Goal: Information Seeking & Learning: Check status

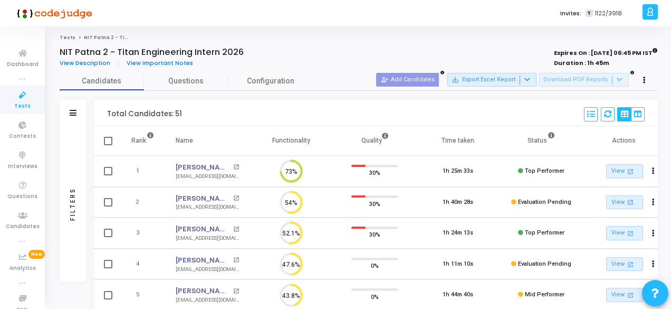
click at [21, 99] on icon at bounding box center [23, 95] width 22 height 13
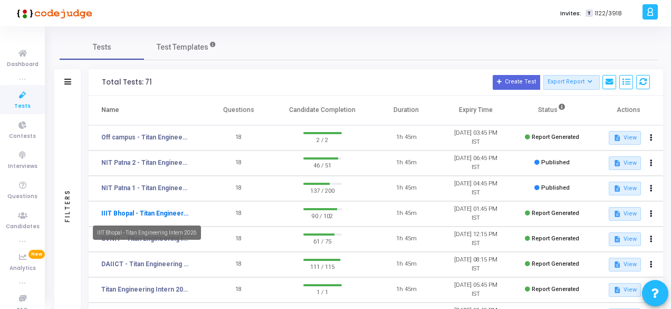
click at [165, 216] on link "IIIT Bhopal - Titan Engineering Intern 2026" at bounding box center [145, 212] width 88 height 9
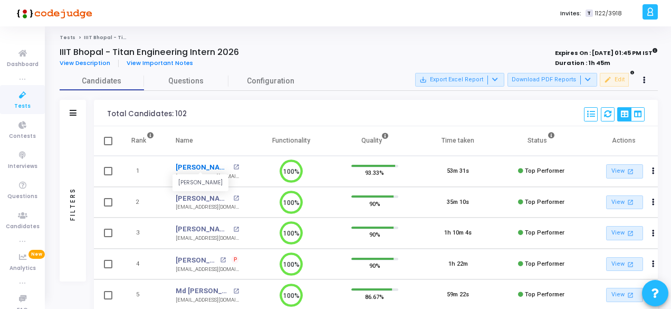
click at [187, 165] on link "[PERSON_NAME]" at bounding box center [203, 167] width 55 height 11
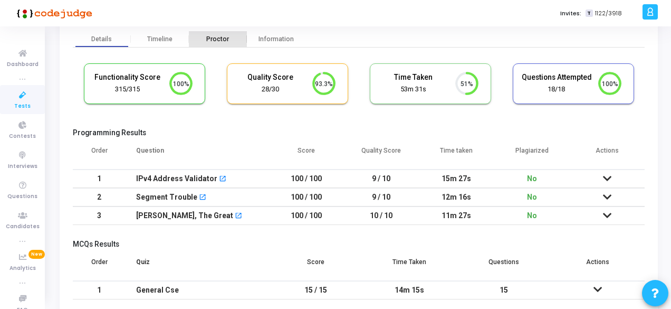
click at [213, 39] on div "Proctor" at bounding box center [218, 39] width 58 height 8
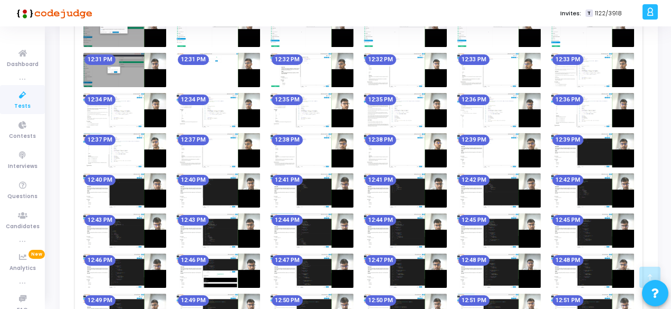
click at [328, 195] on img at bounding box center [312, 190] width 83 height 34
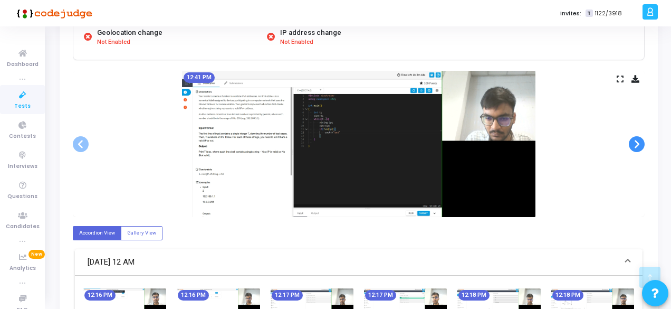
click at [643, 146] on span at bounding box center [637, 144] width 16 height 16
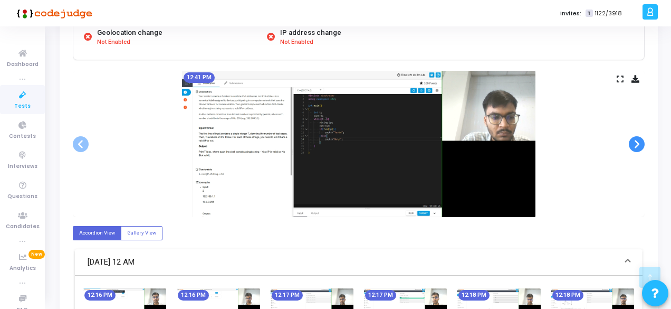
click at [643, 146] on span at bounding box center [637, 144] width 16 height 16
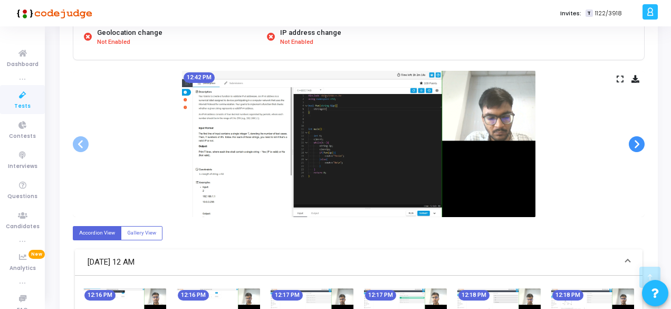
click at [643, 146] on span at bounding box center [637, 144] width 16 height 16
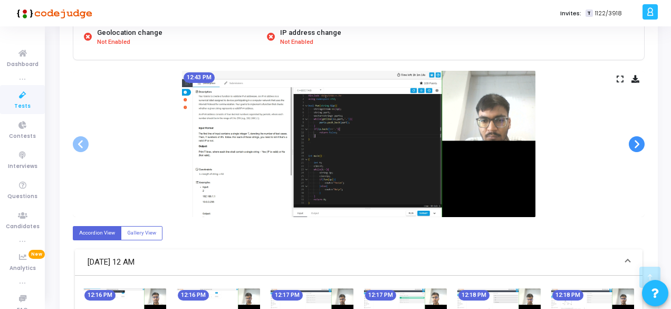
click at [643, 146] on span at bounding box center [637, 144] width 16 height 16
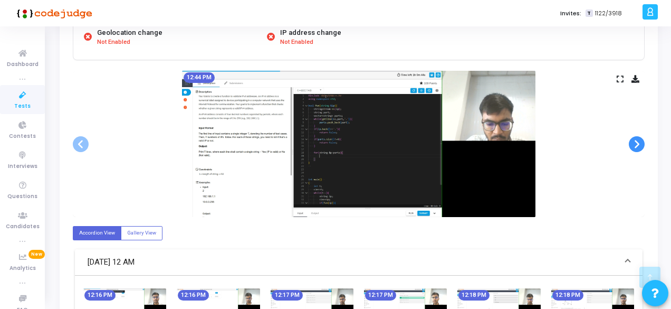
click at [643, 146] on span at bounding box center [637, 144] width 16 height 16
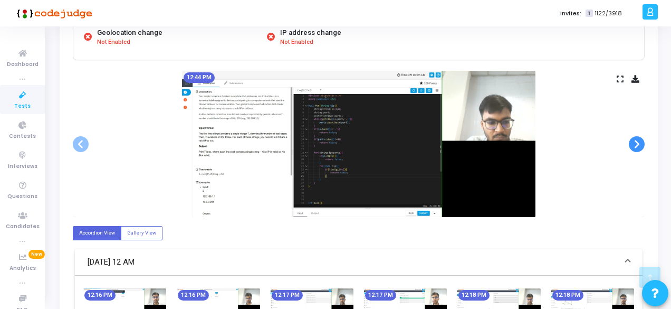
click at [643, 146] on span at bounding box center [637, 144] width 16 height 16
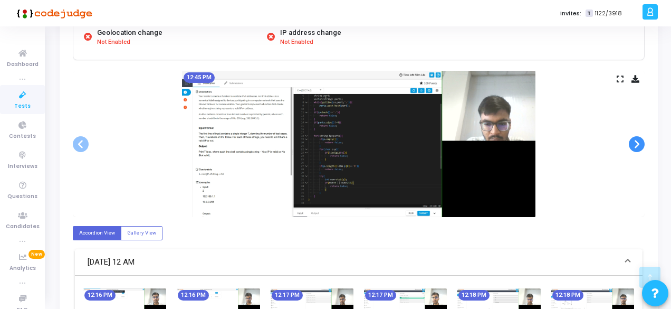
click at [643, 146] on span at bounding box center [637, 144] width 16 height 16
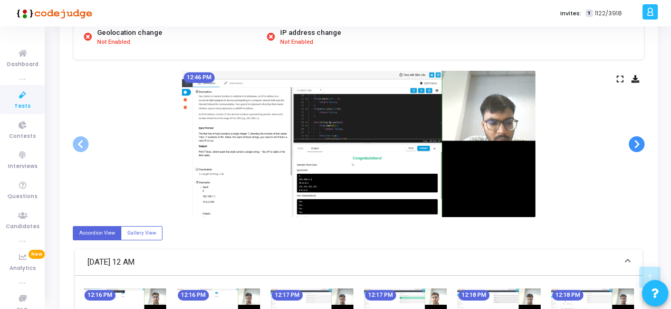
click at [643, 146] on span at bounding box center [637, 144] width 16 height 16
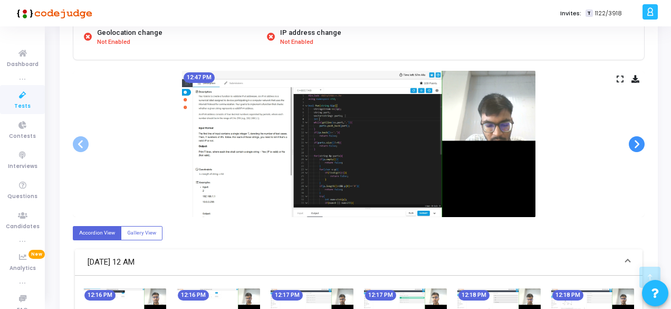
click at [643, 146] on span at bounding box center [637, 144] width 16 height 16
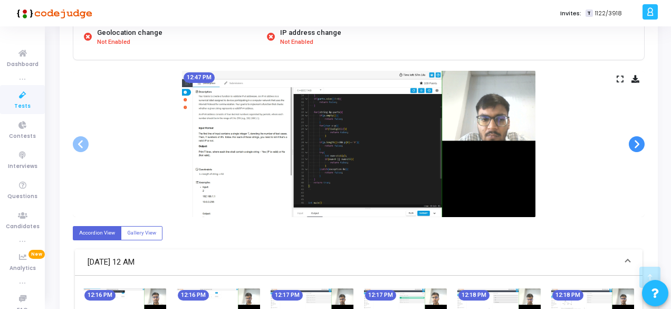
click at [643, 146] on span at bounding box center [637, 144] width 16 height 16
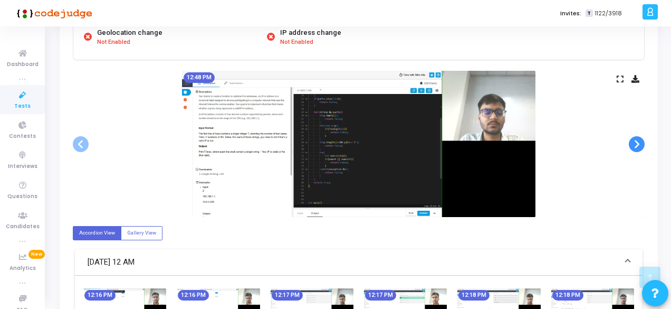
click at [643, 146] on span at bounding box center [637, 144] width 16 height 16
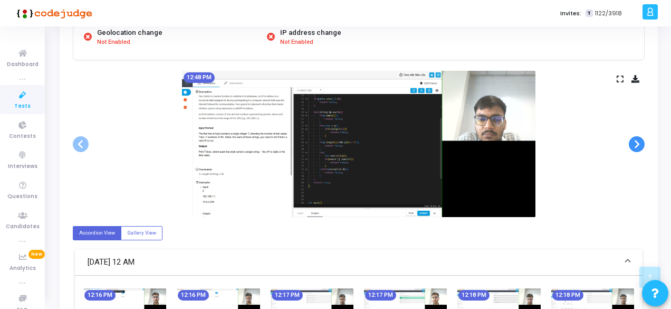
click at [643, 146] on span at bounding box center [637, 144] width 16 height 16
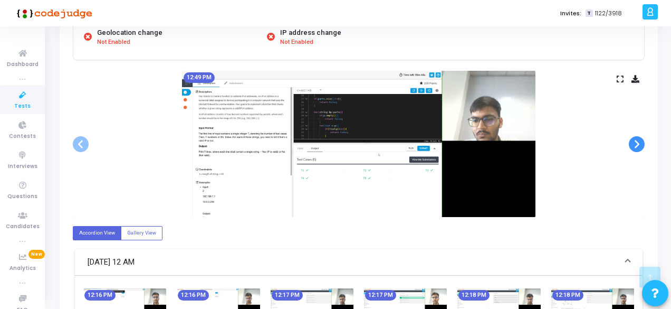
click at [643, 146] on span at bounding box center [637, 144] width 16 height 16
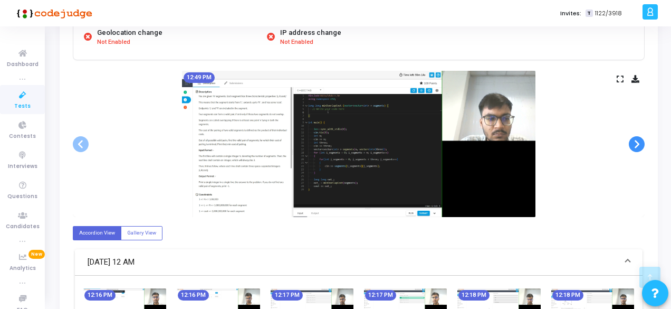
click at [643, 146] on span at bounding box center [637, 144] width 16 height 16
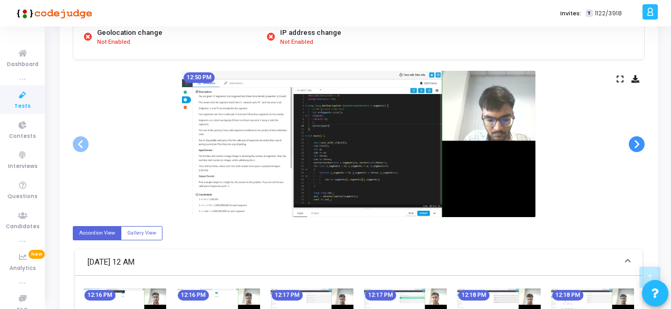
click at [643, 146] on span at bounding box center [637, 144] width 16 height 16
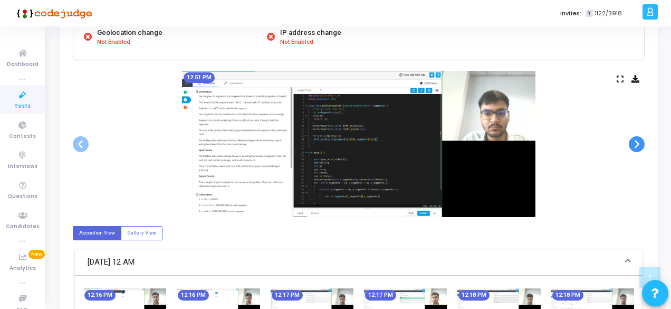
click at [643, 146] on span at bounding box center [637, 144] width 16 height 16
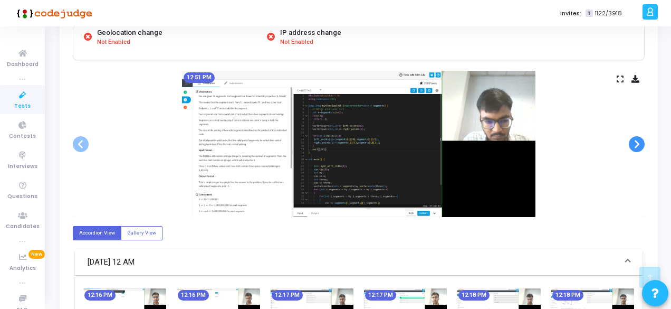
click at [643, 146] on span at bounding box center [637, 144] width 16 height 16
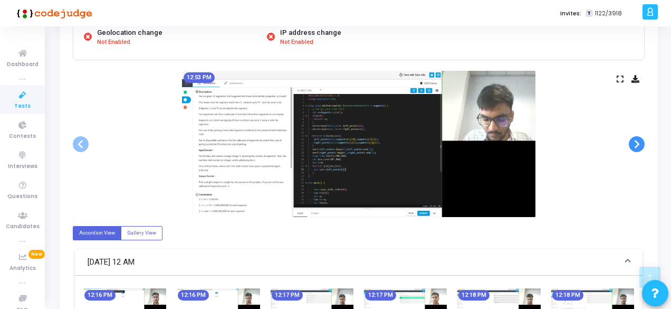
click at [643, 146] on span at bounding box center [637, 144] width 16 height 16
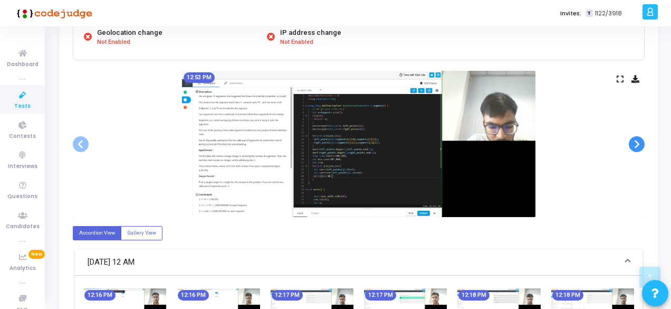
click at [643, 146] on span at bounding box center [637, 144] width 16 height 16
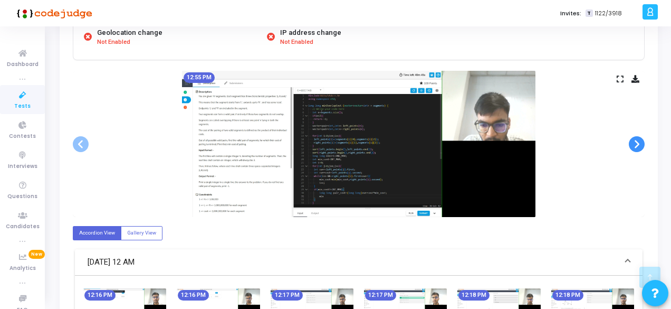
click at [643, 146] on span at bounding box center [637, 144] width 16 height 16
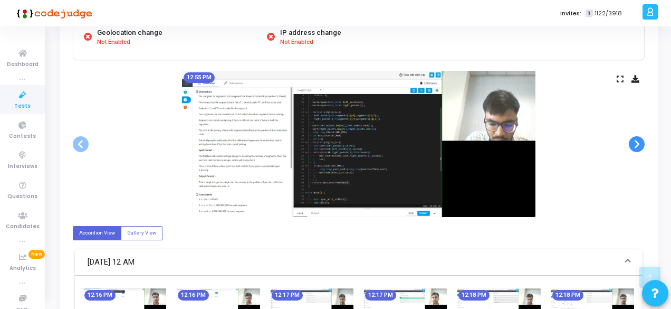
click at [643, 146] on span at bounding box center [637, 144] width 16 height 16
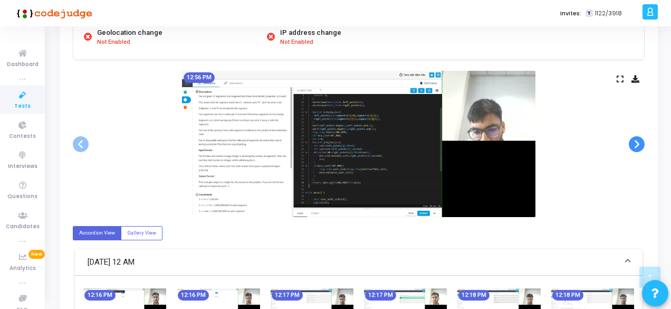
click at [643, 146] on span at bounding box center [637, 144] width 16 height 16
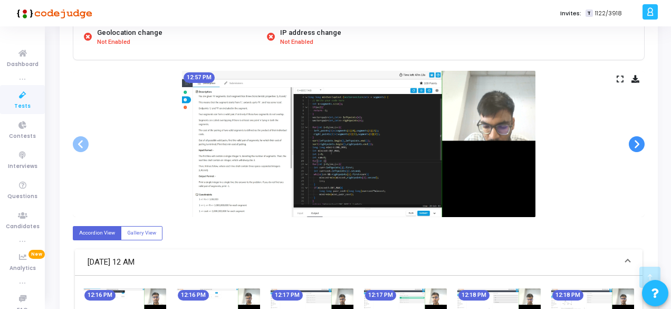
click at [643, 146] on span at bounding box center [637, 144] width 16 height 16
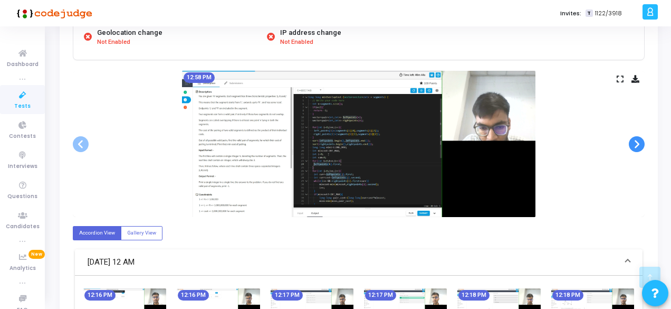
click at [643, 146] on span at bounding box center [637, 144] width 16 height 16
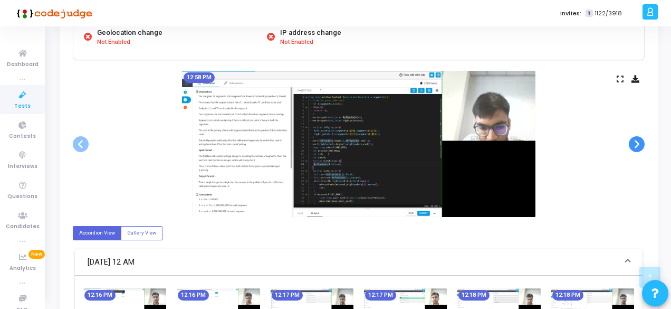
click at [635, 140] on span at bounding box center [637, 144] width 16 height 16
click at [18, 96] on icon at bounding box center [23, 95] width 22 height 13
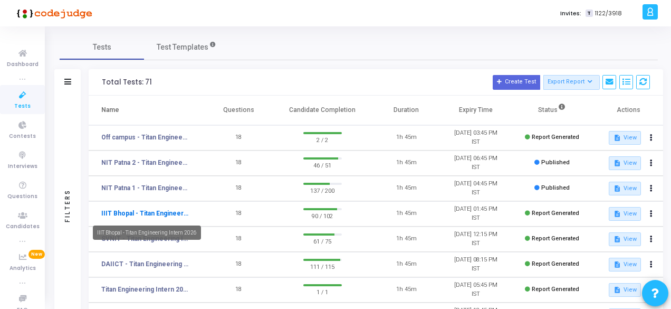
click at [171, 213] on link "IIIT Bhopal - Titan Engineering Intern 2026" at bounding box center [145, 212] width 88 height 9
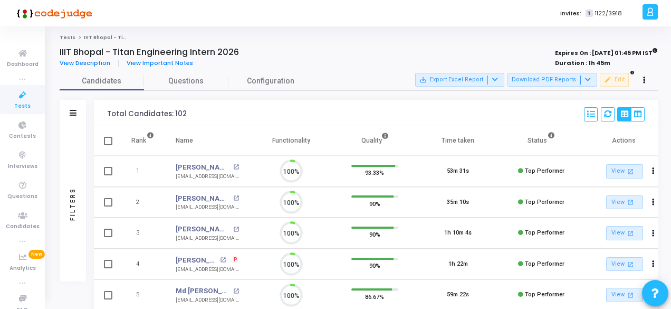
scroll to position [22, 26]
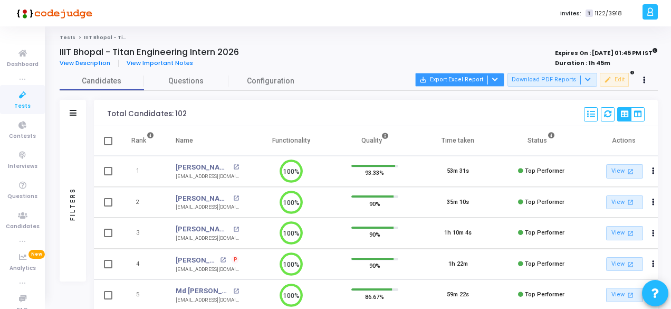
click at [498, 80] on icon at bounding box center [495, 79] width 6 height 6
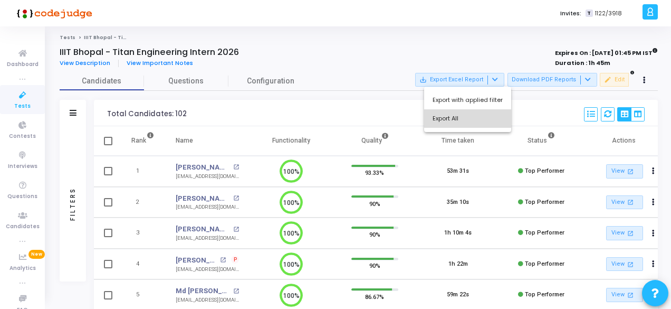
click at [469, 119] on button "Export All" at bounding box center [467, 118] width 87 height 18
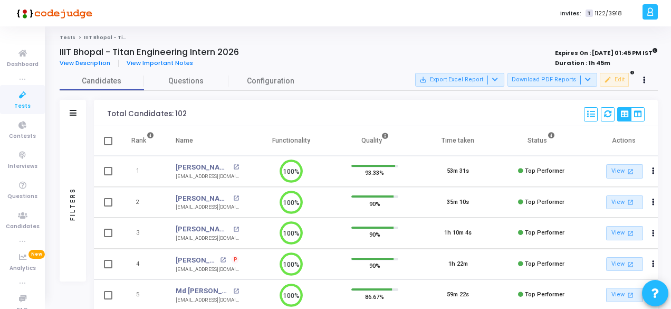
click at [364, 68] on div "View Description View Important Notes" at bounding box center [239, 64] width 359 height 12
click at [24, 98] on icon at bounding box center [23, 95] width 22 height 13
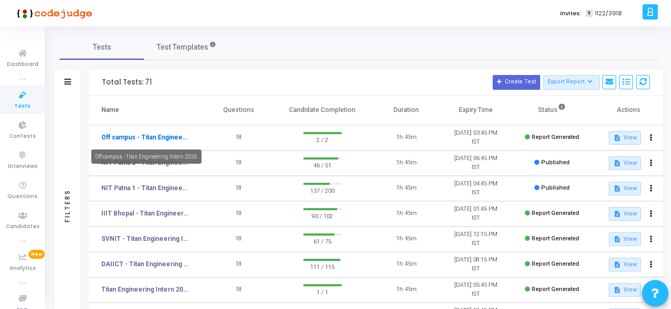
click at [158, 136] on link "Off campus - Titan Engineering Intern 2026" at bounding box center [145, 136] width 88 height 9
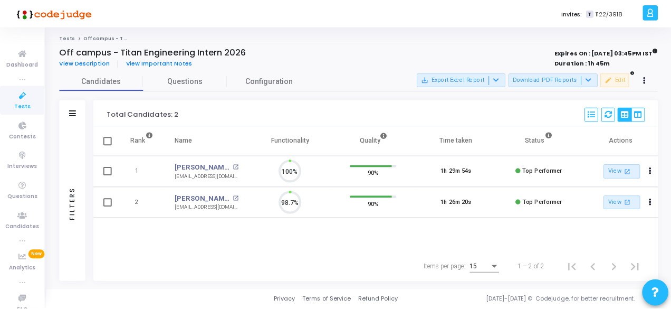
scroll to position [22, 26]
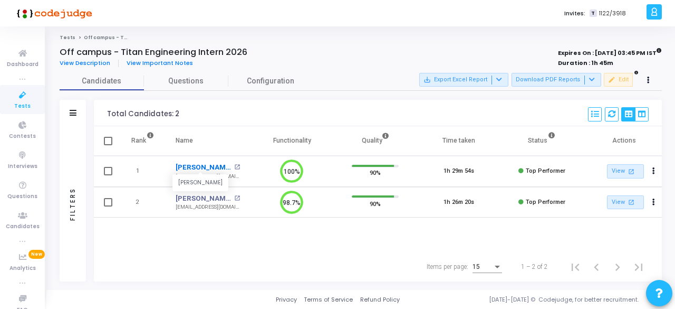
click at [191, 164] on link "[PERSON_NAME]" at bounding box center [203, 167] width 55 height 11
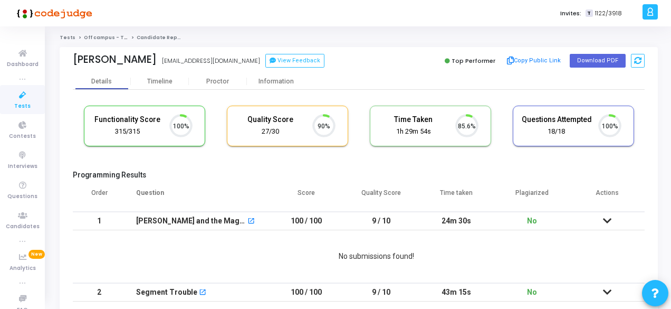
scroll to position [22, 26]
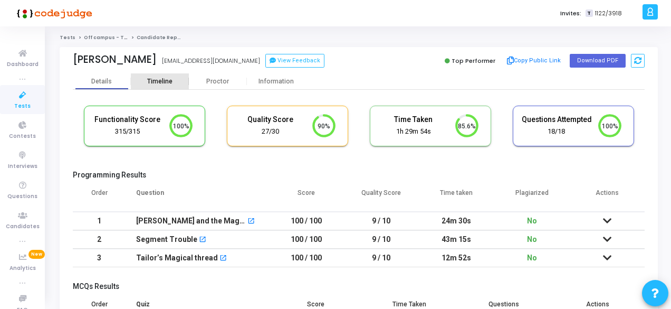
click at [160, 83] on div "Timeline" at bounding box center [159, 82] width 25 height 8
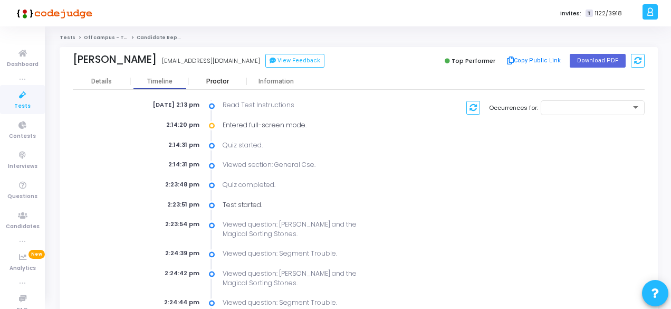
click at [238, 84] on div "Proctor" at bounding box center [218, 82] width 58 height 8
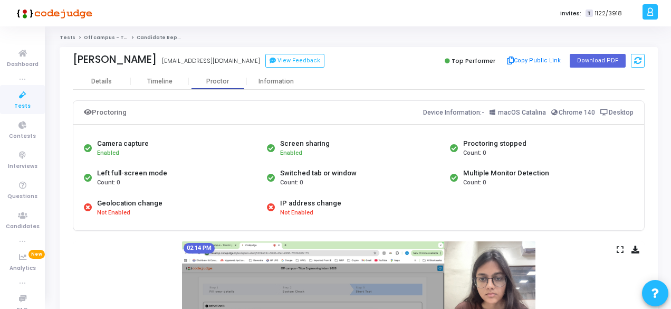
click at [20, 91] on icon at bounding box center [23, 95] width 22 height 13
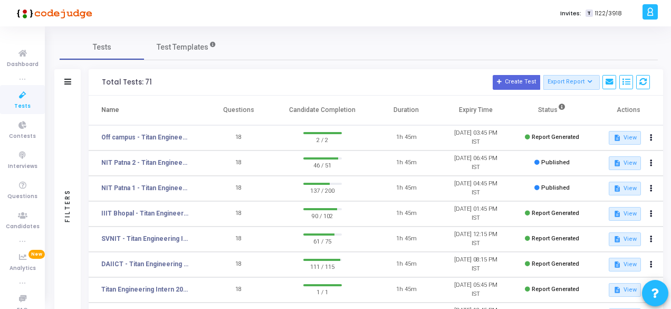
click at [173, 142] on td "Off campus - Titan Engineering Intern 2026" at bounding box center [147, 137] width 116 height 25
click at [168, 139] on link "Off campus - Titan Engineering Intern 2026" at bounding box center [145, 136] width 88 height 9
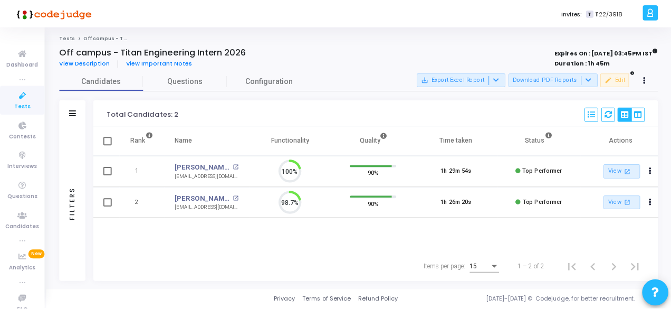
scroll to position [22, 26]
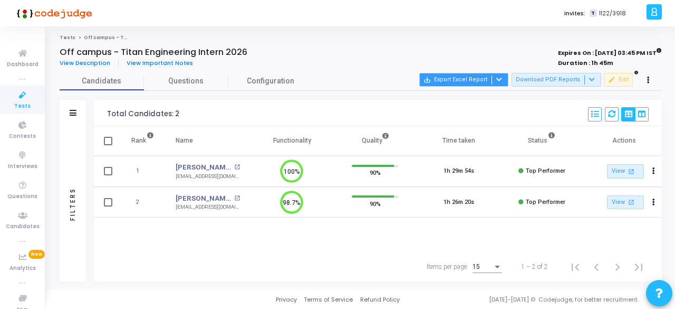
click at [504, 78] on div at bounding box center [498, 79] width 13 height 9
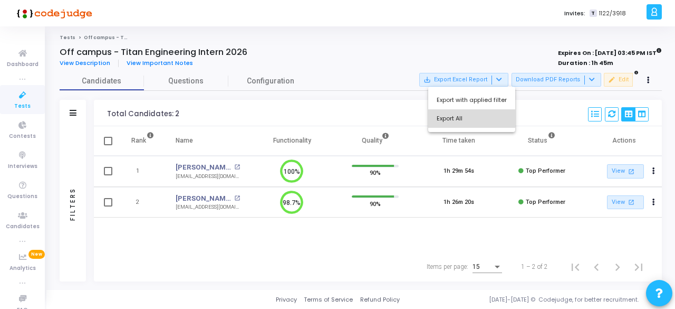
click at [494, 120] on button "Export All" at bounding box center [471, 118] width 87 height 18
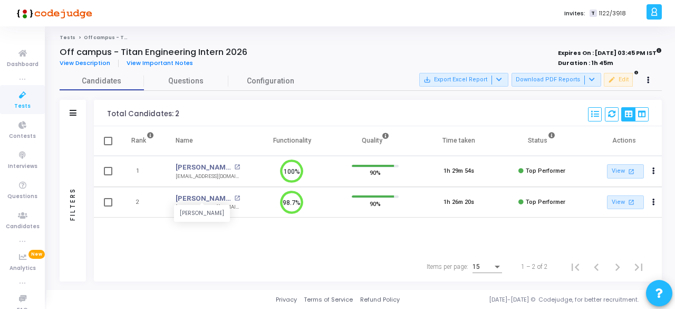
click at [218, 197] on link "[PERSON_NAME]" at bounding box center [203, 198] width 55 height 11
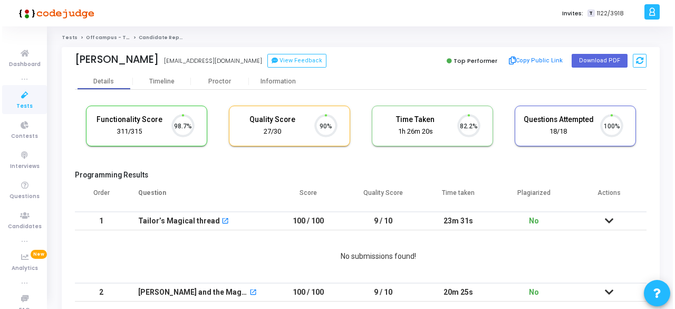
scroll to position [22, 26]
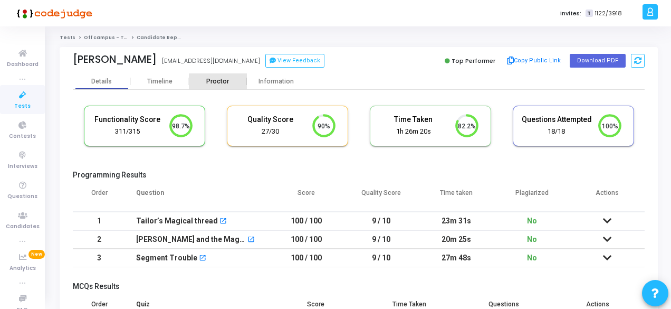
click at [221, 85] on div "Proctor" at bounding box center [218, 81] width 58 height 16
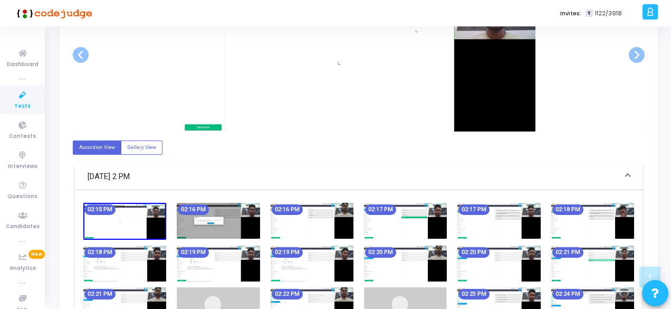
scroll to position [366, 0]
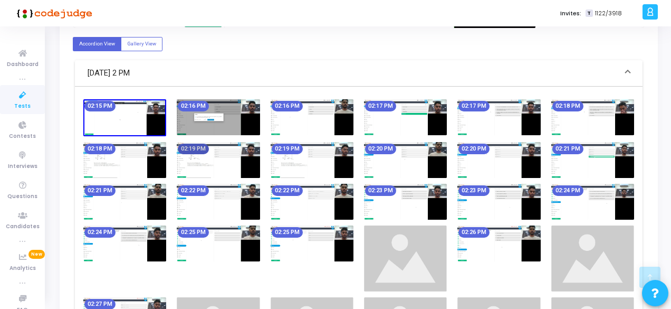
click at [188, 150] on mat-chip "02:19 PM" at bounding box center [193, 148] width 31 height 11
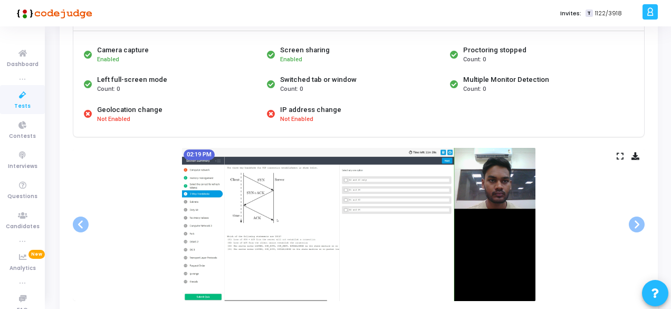
scroll to position [97, 0]
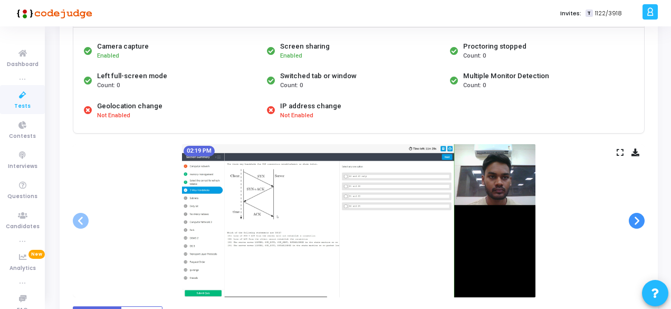
click at [643, 217] on span at bounding box center [637, 221] width 16 height 16
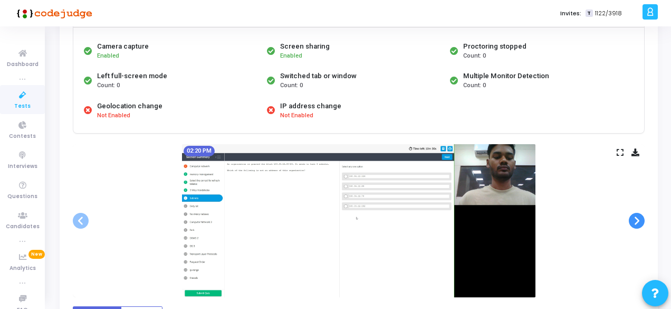
click at [643, 217] on span at bounding box center [637, 221] width 16 height 16
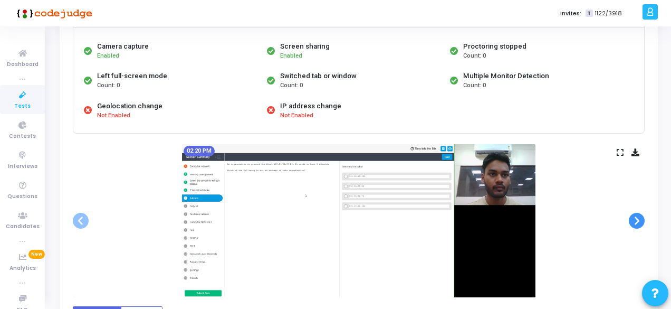
click at [643, 217] on span at bounding box center [637, 221] width 16 height 16
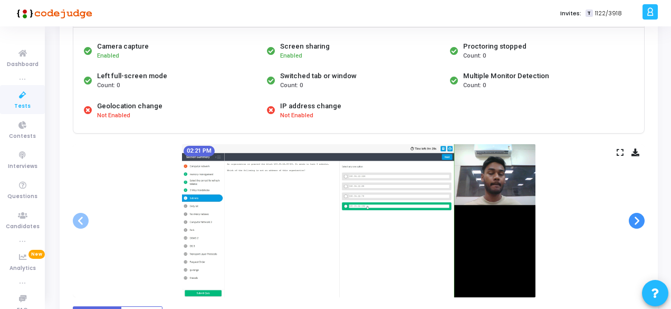
click at [643, 217] on span at bounding box center [637, 221] width 16 height 16
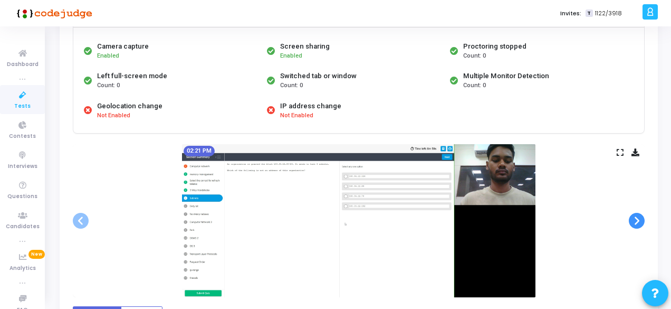
click at [643, 217] on span at bounding box center [637, 221] width 16 height 16
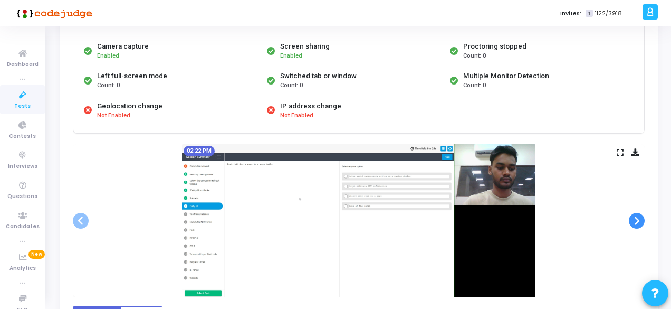
click at [643, 217] on span at bounding box center [637, 221] width 16 height 16
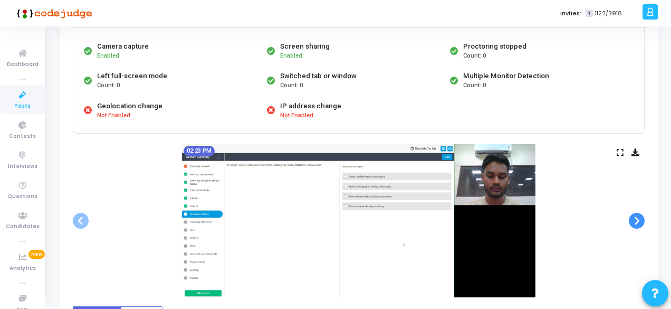
click at [643, 217] on span at bounding box center [637, 221] width 16 height 16
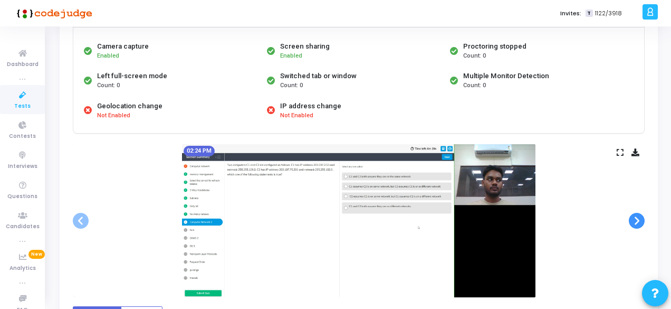
click at [643, 217] on span at bounding box center [637, 221] width 16 height 16
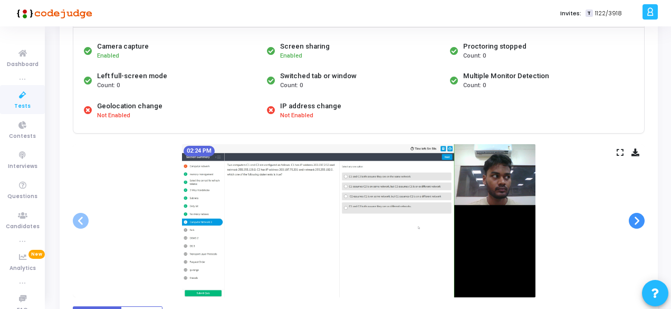
click at [643, 217] on span at bounding box center [637, 221] width 16 height 16
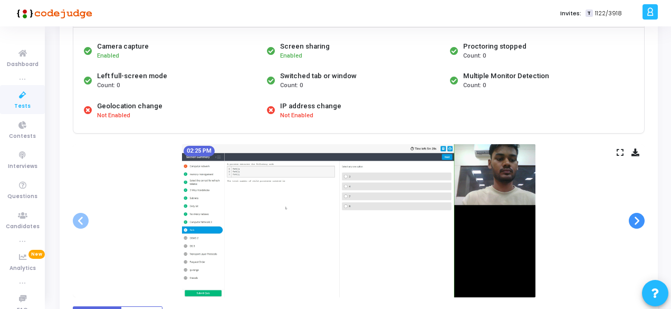
click at [643, 217] on span at bounding box center [637, 221] width 16 height 16
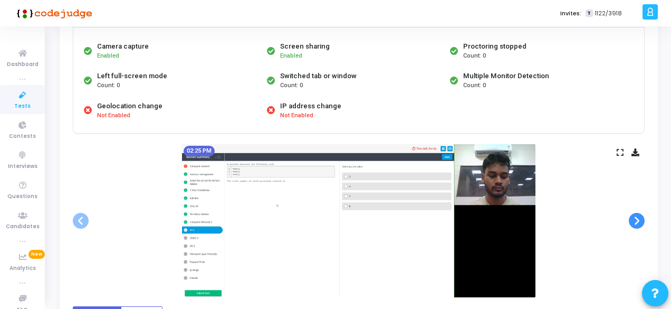
click at [643, 217] on span at bounding box center [637, 221] width 16 height 16
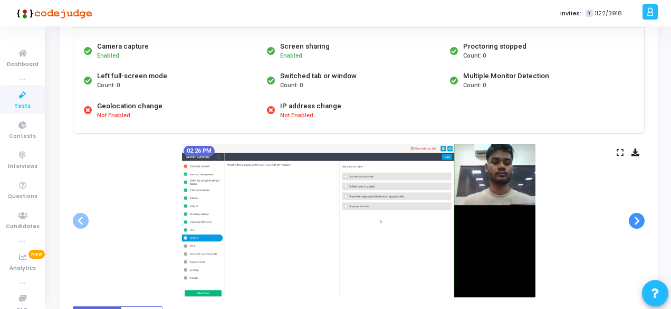
click at [643, 217] on span at bounding box center [637, 221] width 16 height 16
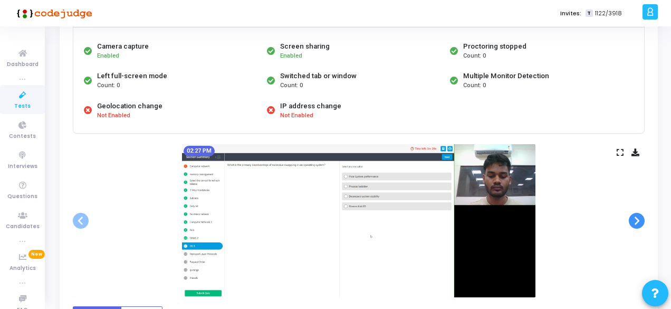
click at [643, 217] on span at bounding box center [637, 221] width 16 height 16
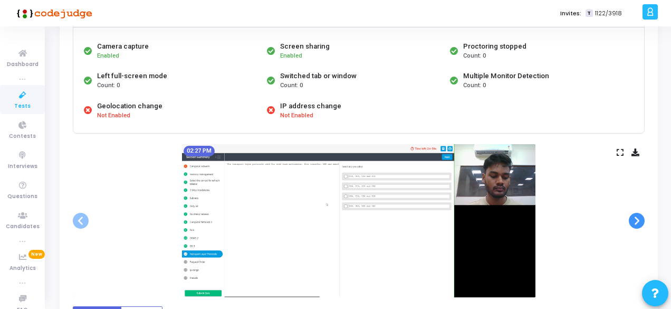
click at [643, 217] on span at bounding box center [637, 221] width 16 height 16
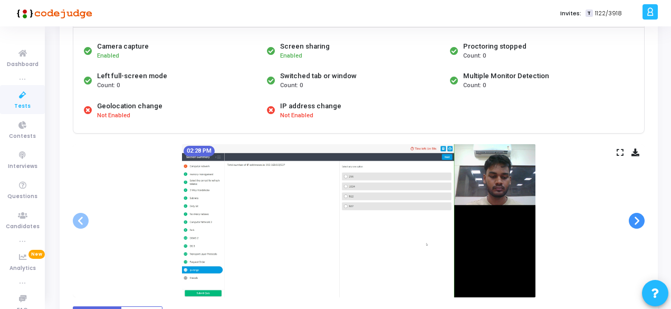
click at [643, 217] on span at bounding box center [637, 221] width 16 height 16
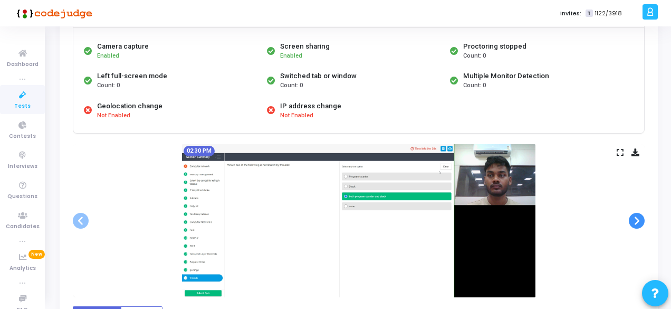
click at [643, 217] on span at bounding box center [637, 221] width 16 height 16
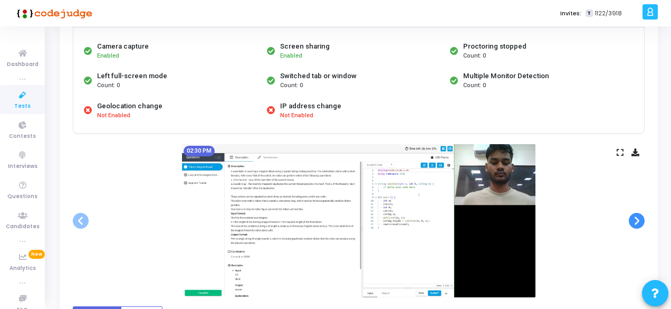
click at [643, 217] on span at bounding box center [637, 221] width 16 height 16
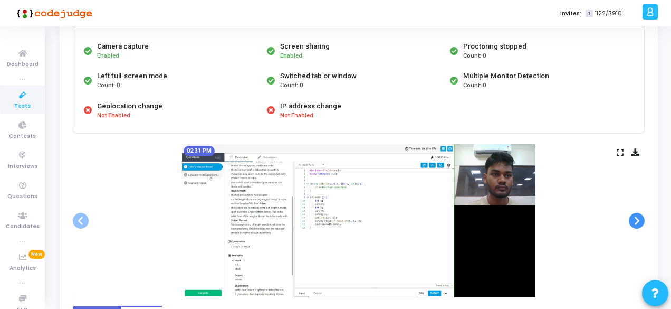
click at [643, 217] on span at bounding box center [637, 221] width 16 height 16
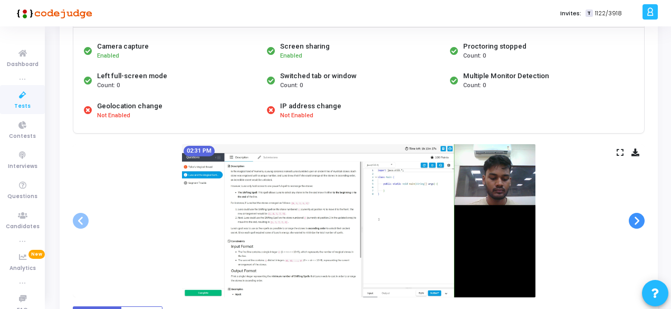
click at [643, 217] on span at bounding box center [637, 221] width 16 height 16
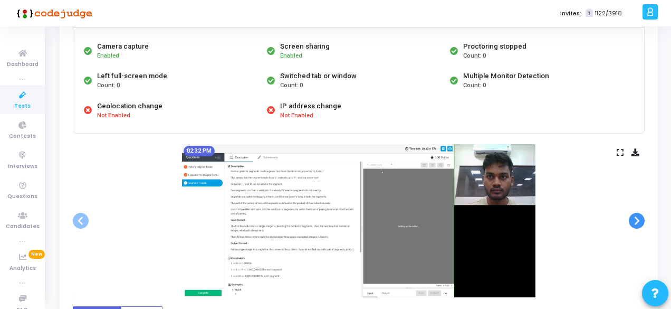
click at [643, 217] on span at bounding box center [637, 221] width 16 height 16
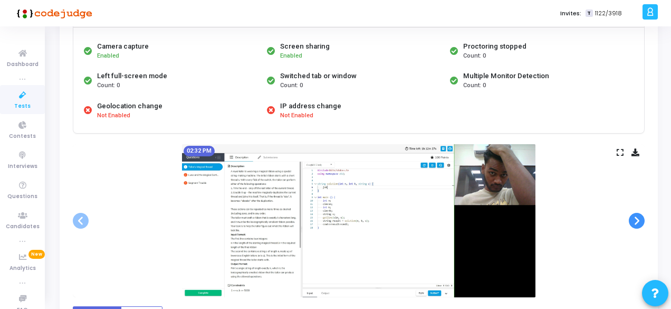
click at [643, 217] on span at bounding box center [637, 221] width 16 height 16
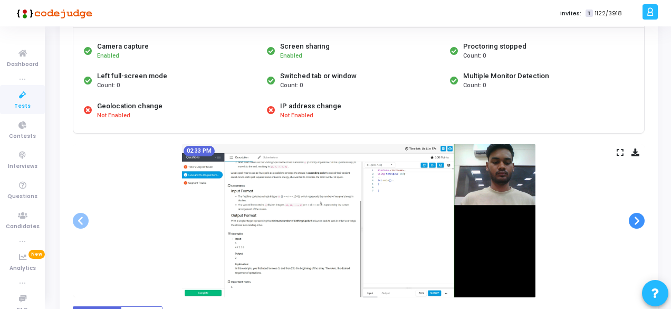
click at [643, 217] on span at bounding box center [637, 221] width 16 height 16
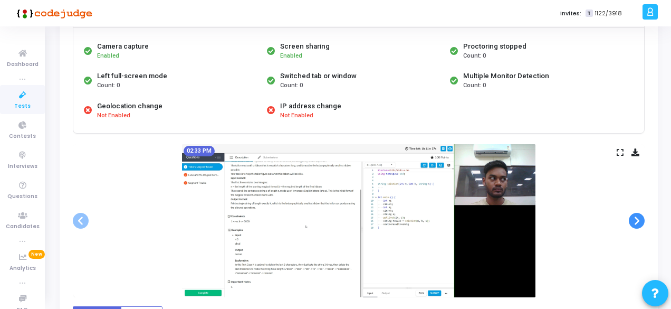
click at [643, 217] on span at bounding box center [637, 221] width 16 height 16
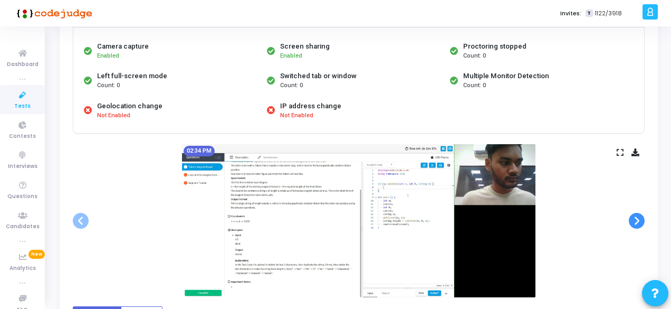
click at [643, 217] on span at bounding box center [637, 221] width 16 height 16
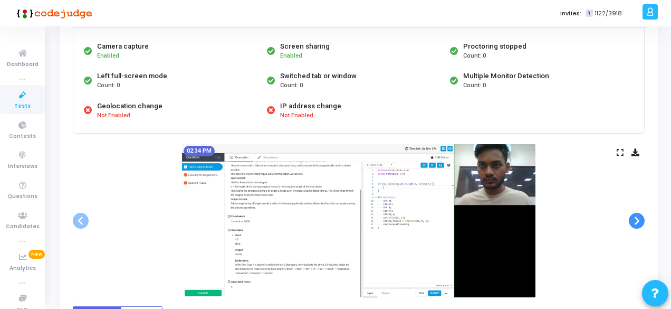
click at [643, 217] on span at bounding box center [637, 221] width 16 height 16
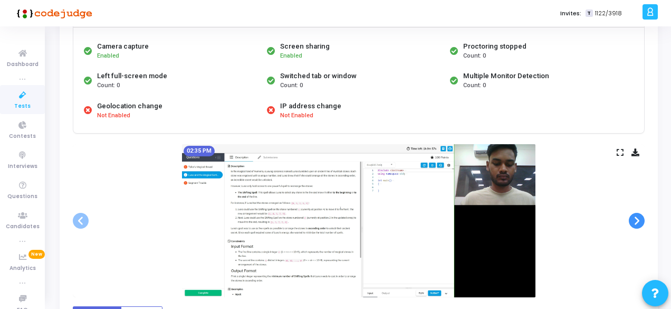
click at [643, 217] on span at bounding box center [637, 221] width 16 height 16
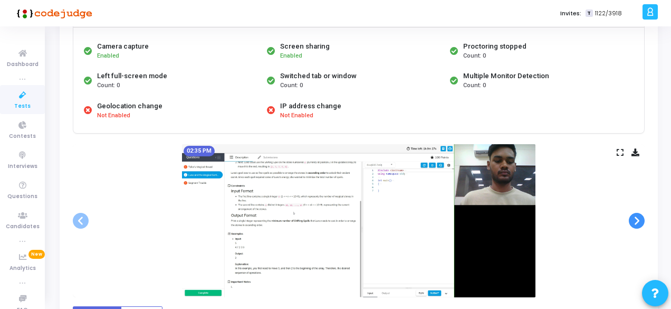
click at [643, 217] on span at bounding box center [637, 221] width 16 height 16
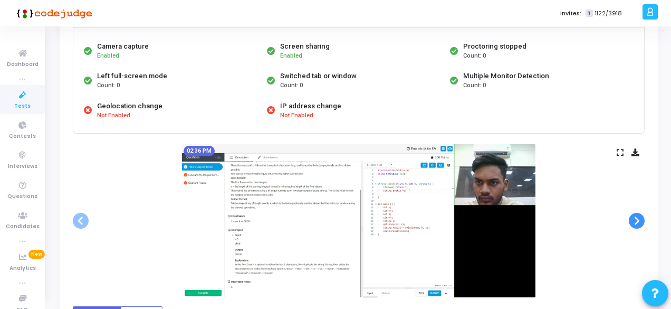
click at [643, 217] on span at bounding box center [637, 221] width 16 height 16
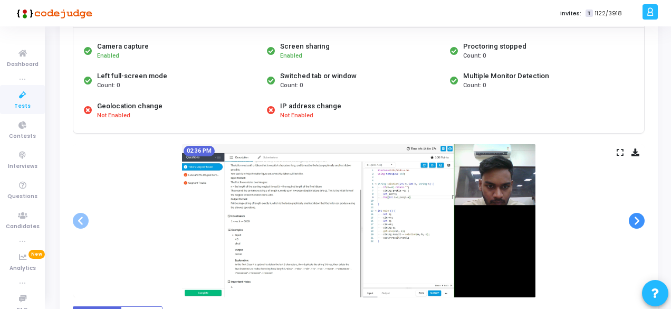
click at [643, 217] on span at bounding box center [637, 221] width 16 height 16
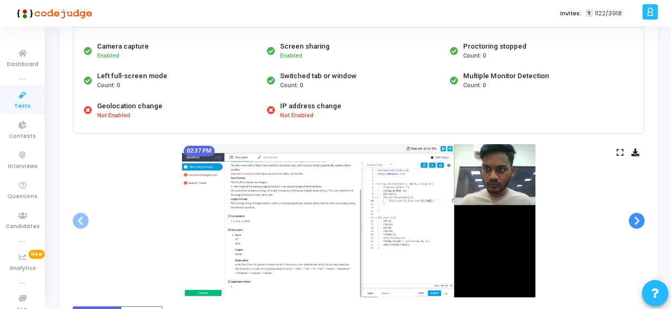
click at [643, 217] on span at bounding box center [637, 221] width 16 height 16
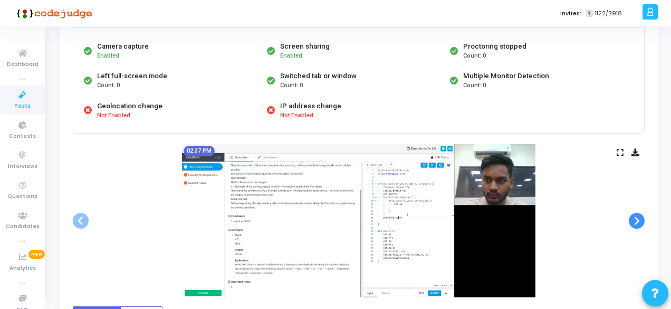
click at [643, 217] on span at bounding box center [637, 221] width 16 height 16
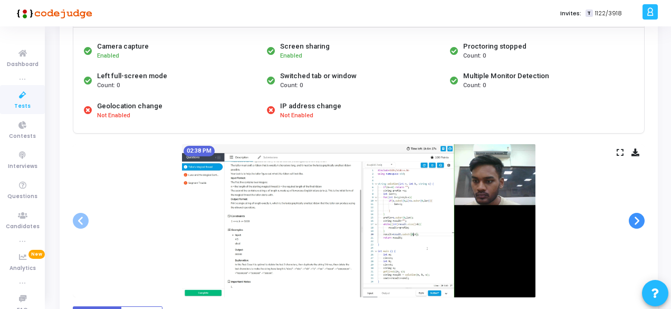
click at [643, 217] on span at bounding box center [637, 221] width 16 height 16
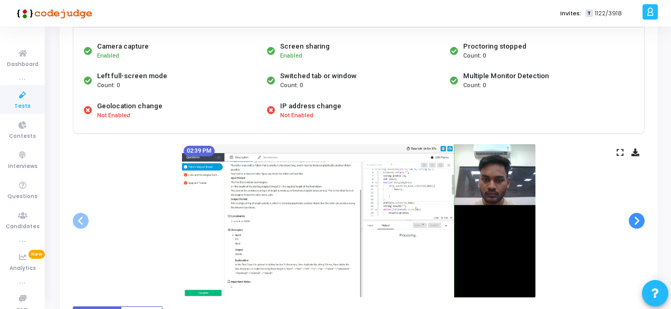
click at [643, 217] on span at bounding box center [637, 221] width 16 height 16
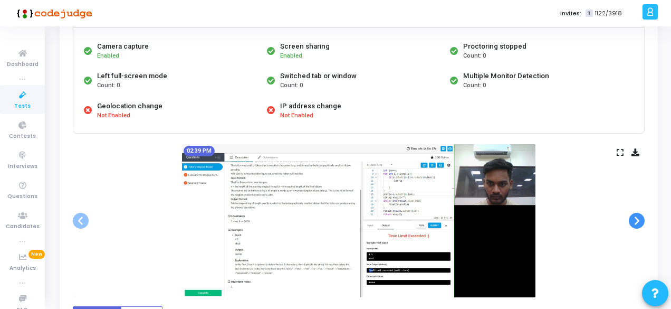
click at [643, 217] on span at bounding box center [637, 221] width 16 height 16
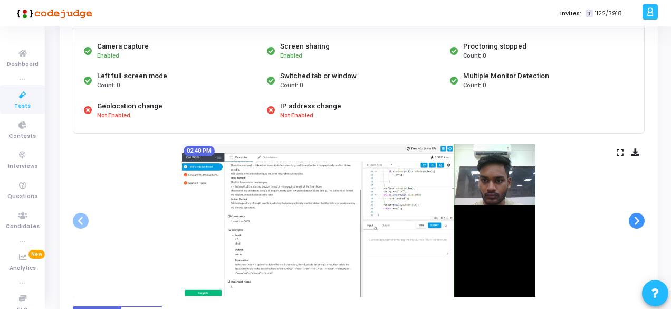
click at [643, 217] on span at bounding box center [637, 221] width 16 height 16
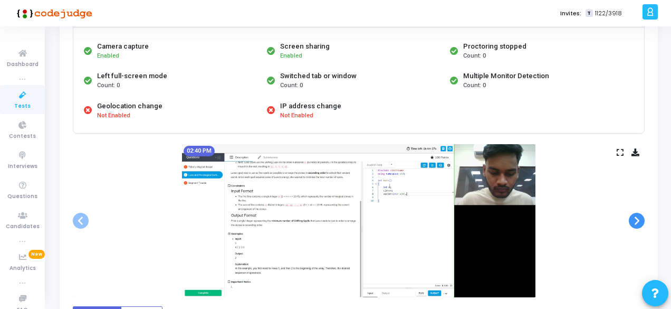
click at [643, 217] on span at bounding box center [637, 221] width 16 height 16
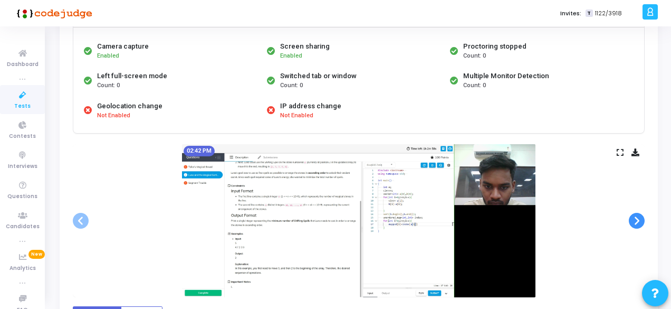
click at [643, 217] on span at bounding box center [637, 221] width 16 height 16
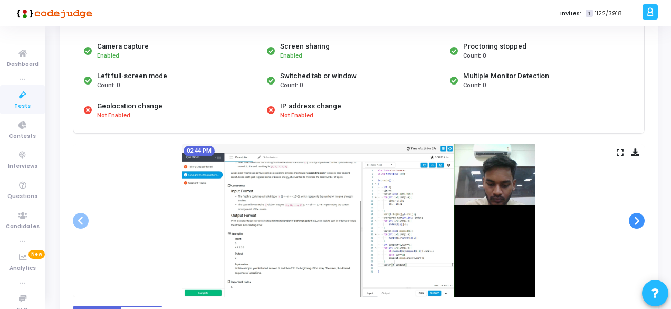
click at [643, 217] on span at bounding box center [637, 221] width 16 height 16
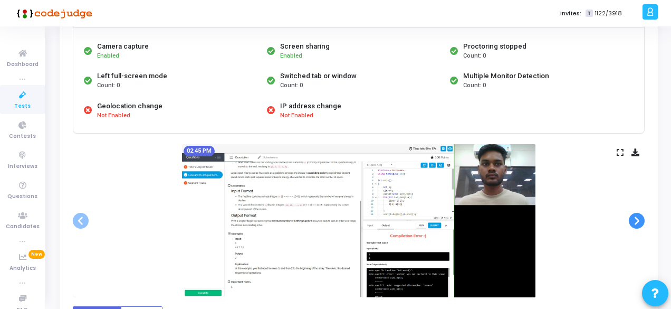
click at [643, 217] on span at bounding box center [637, 221] width 16 height 16
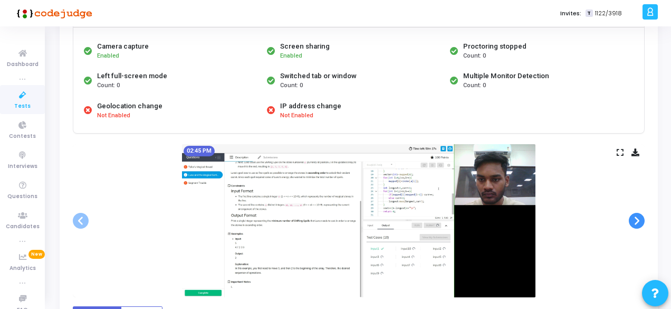
click at [643, 217] on span at bounding box center [637, 221] width 16 height 16
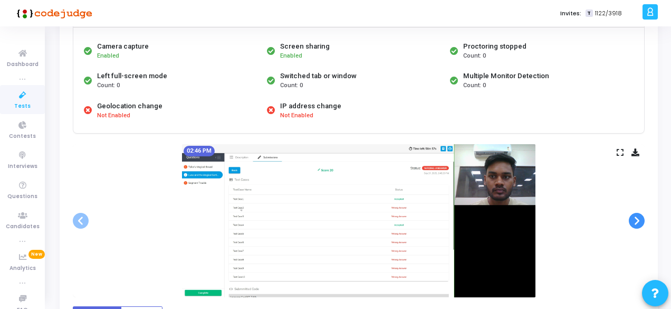
click at [643, 217] on span at bounding box center [637, 221] width 16 height 16
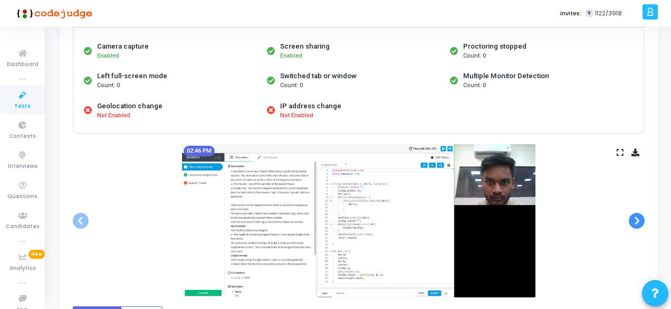
click at [643, 217] on span at bounding box center [637, 221] width 16 height 16
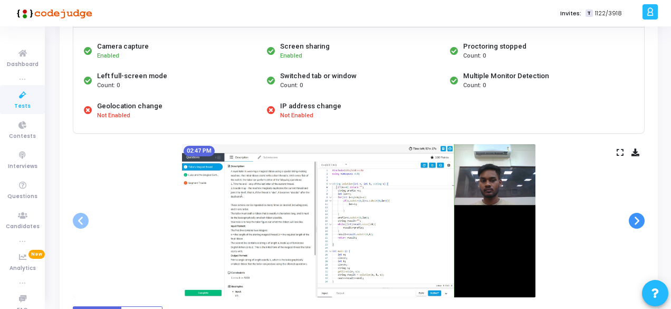
click at [643, 217] on span at bounding box center [637, 221] width 16 height 16
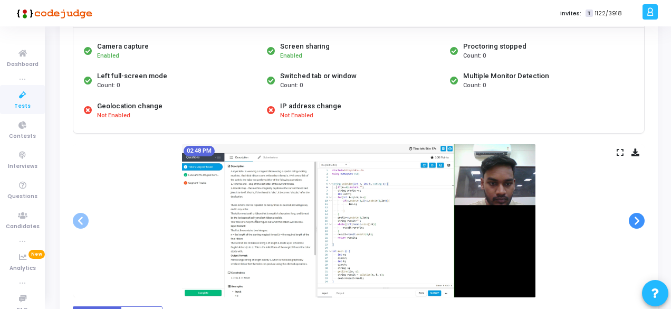
click at [643, 217] on span at bounding box center [637, 221] width 16 height 16
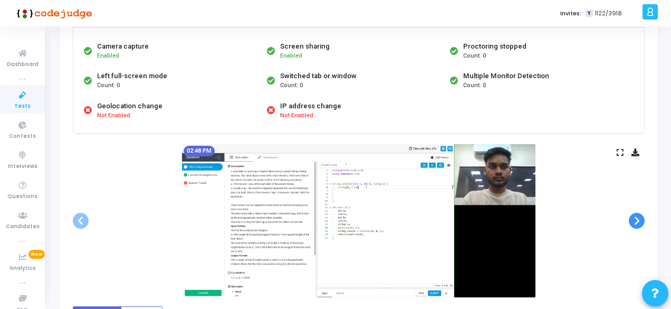
click at [643, 217] on span at bounding box center [637, 221] width 16 height 16
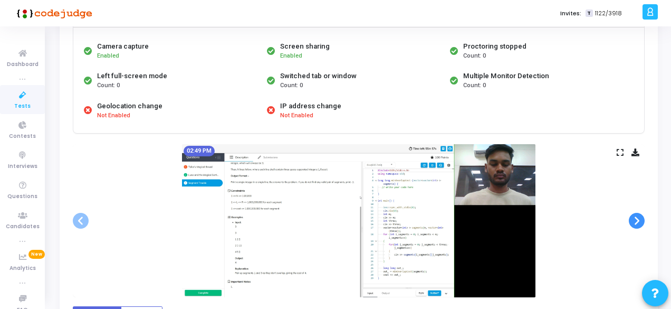
click at [643, 217] on span at bounding box center [637, 221] width 16 height 16
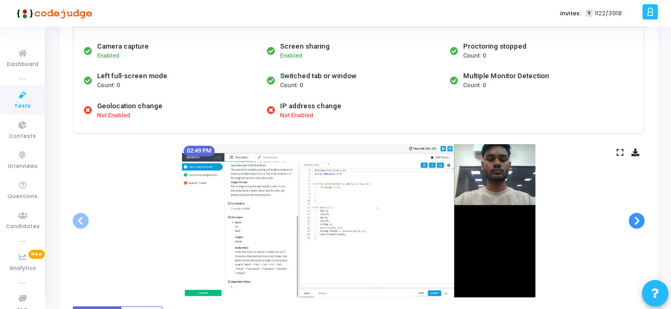
click at [643, 217] on span at bounding box center [637, 221] width 16 height 16
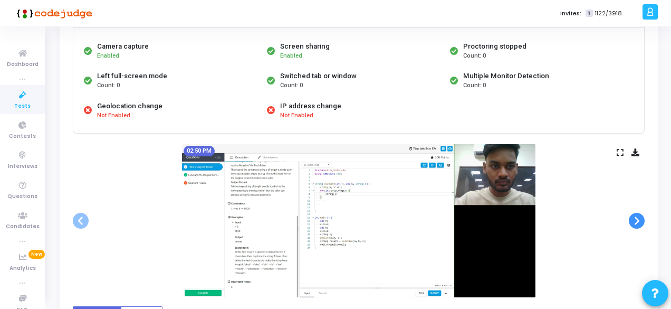
click at [643, 217] on span at bounding box center [637, 221] width 16 height 16
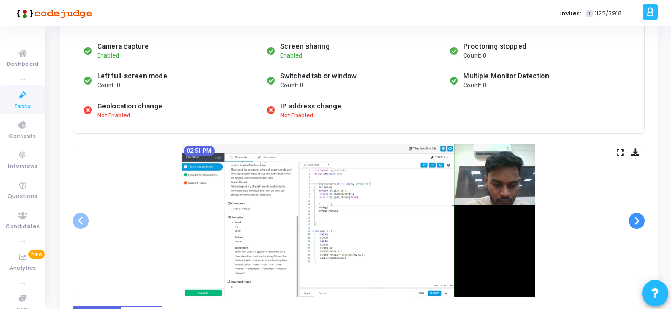
click at [643, 217] on span at bounding box center [637, 221] width 16 height 16
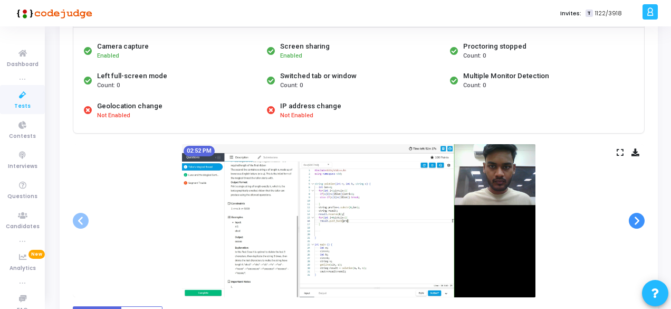
click at [643, 217] on span at bounding box center [637, 221] width 16 height 16
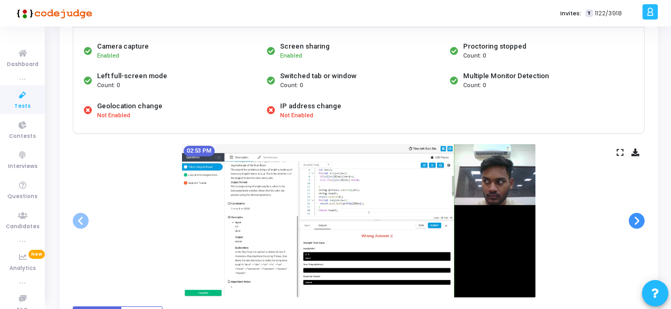
click at [643, 217] on span at bounding box center [637, 221] width 16 height 16
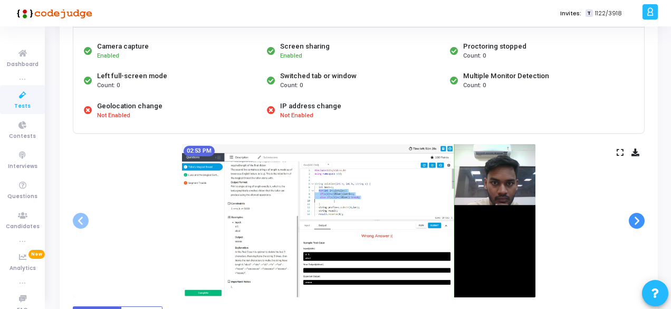
click at [643, 217] on span at bounding box center [637, 221] width 16 height 16
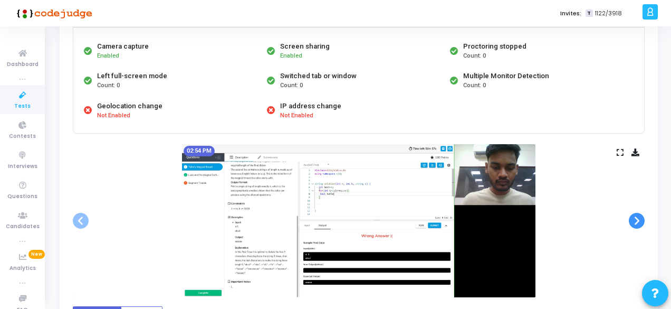
click at [643, 217] on span at bounding box center [637, 221] width 16 height 16
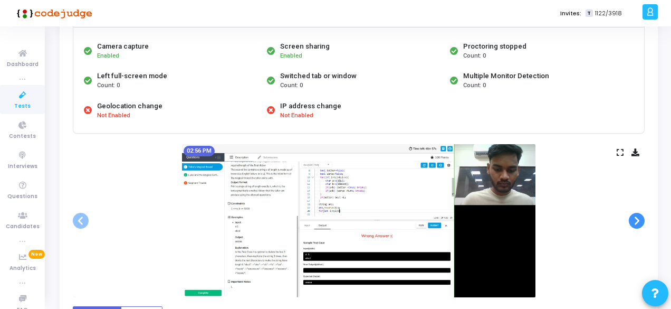
click at [643, 217] on span at bounding box center [637, 221] width 16 height 16
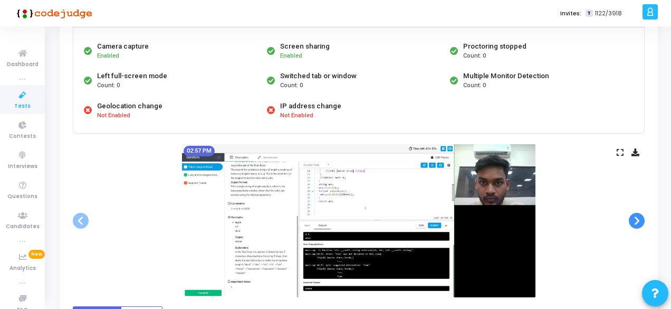
click at [643, 217] on span at bounding box center [637, 221] width 16 height 16
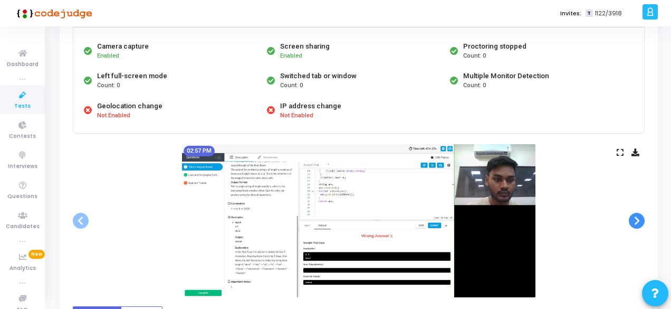
click at [643, 217] on span at bounding box center [637, 221] width 16 height 16
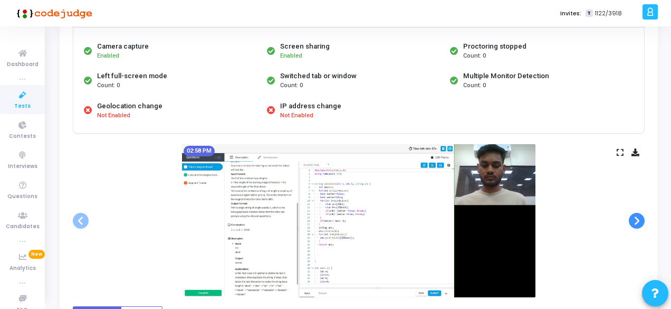
click at [643, 217] on span at bounding box center [637, 221] width 16 height 16
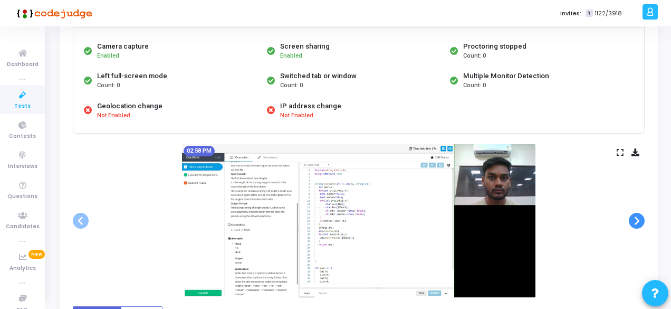
click at [643, 217] on span at bounding box center [637, 221] width 16 height 16
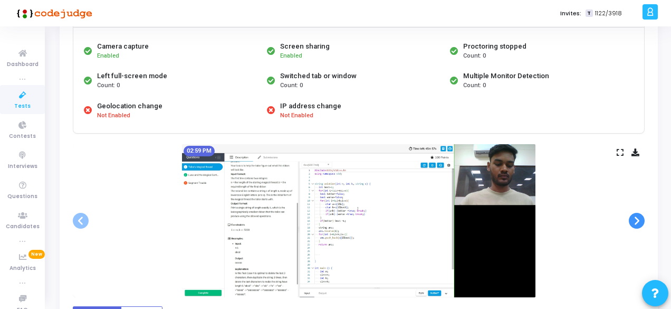
click at [643, 217] on span at bounding box center [637, 221] width 16 height 16
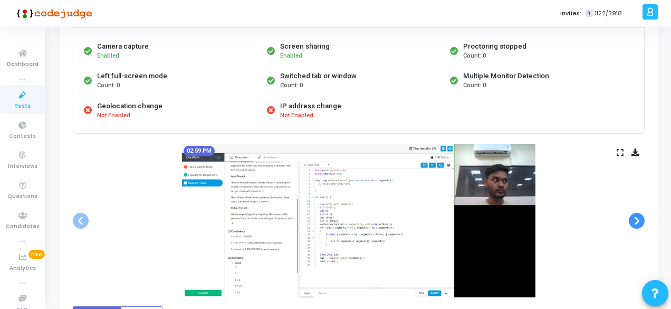
click at [643, 217] on span at bounding box center [637, 221] width 16 height 16
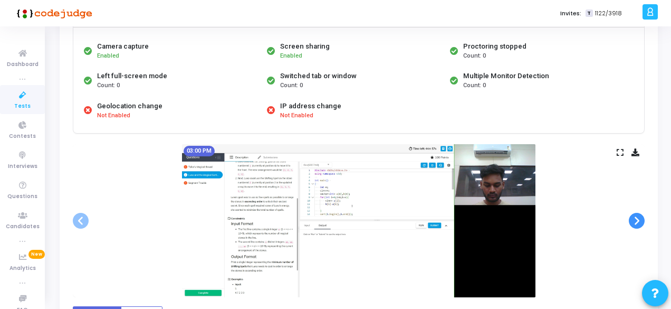
click at [643, 217] on span at bounding box center [637, 221] width 16 height 16
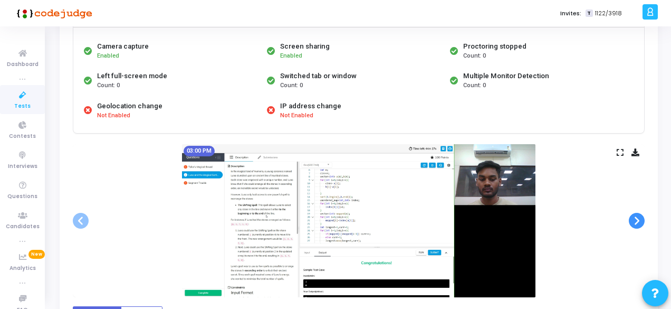
click at [643, 217] on span at bounding box center [637, 221] width 16 height 16
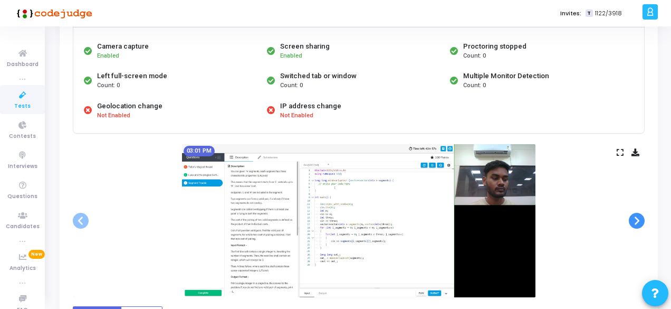
click at [643, 217] on span at bounding box center [637, 221] width 16 height 16
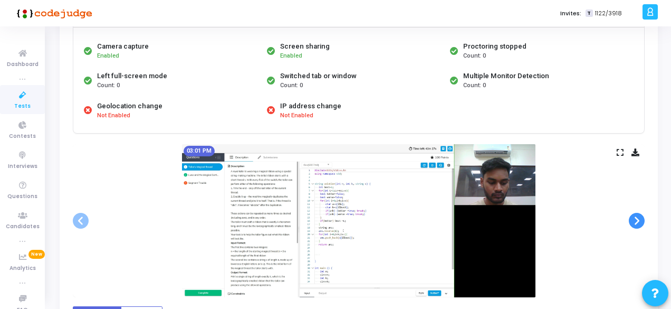
click at [643, 217] on span at bounding box center [637, 221] width 16 height 16
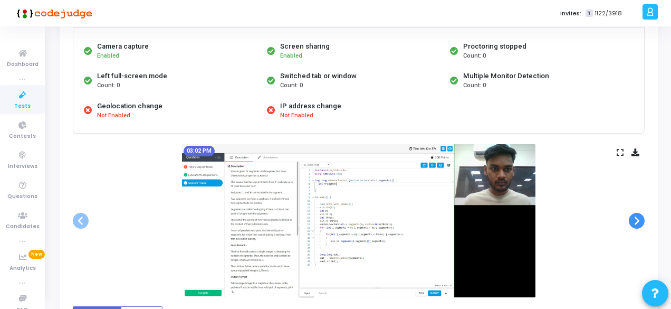
click at [643, 217] on span at bounding box center [637, 221] width 16 height 16
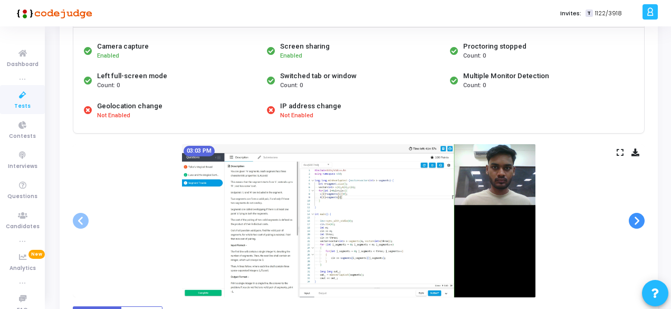
click at [643, 217] on span at bounding box center [637, 221] width 16 height 16
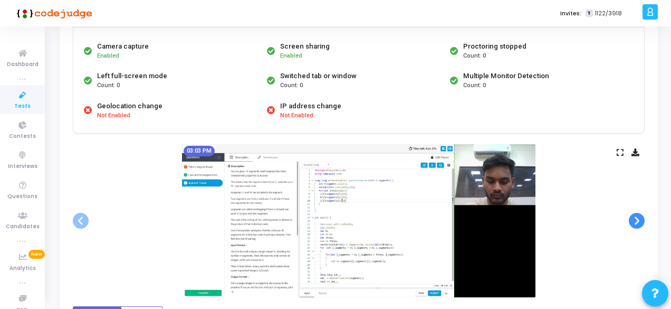
click at [643, 217] on span at bounding box center [637, 221] width 16 height 16
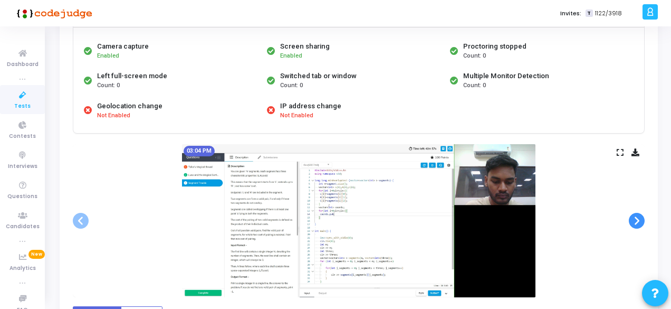
click at [643, 217] on span at bounding box center [637, 221] width 16 height 16
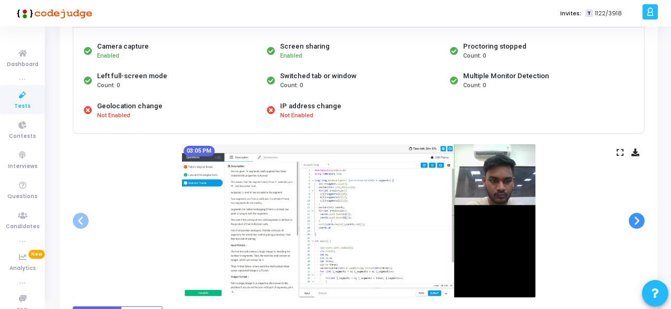
click at [643, 217] on span at bounding box center [637, 221] width 16 height 16
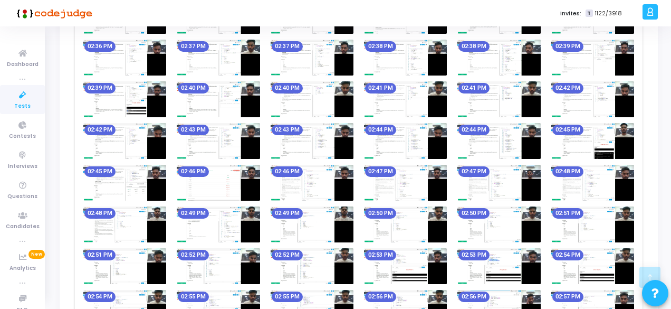
scroll to position [722, 0]
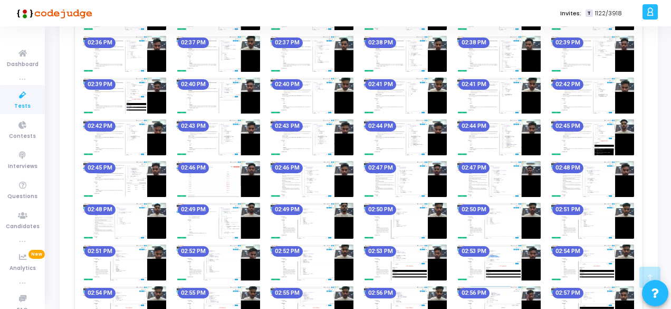
click at [16, 103] on span "Tests" at bounding box center [22, 106] width 16 height 9
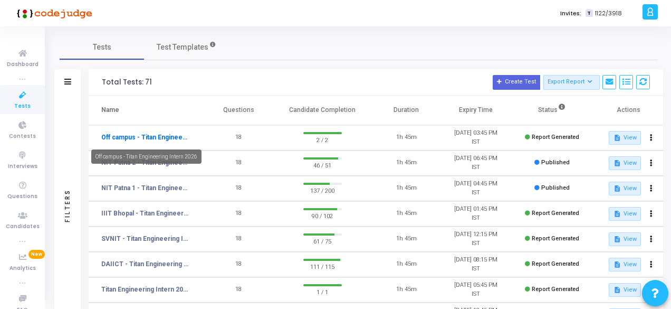
click at [150, 138] on link "Off campus - Titan Engineering Intern 2026" at bounding box center [145, 136] width 88 height 9
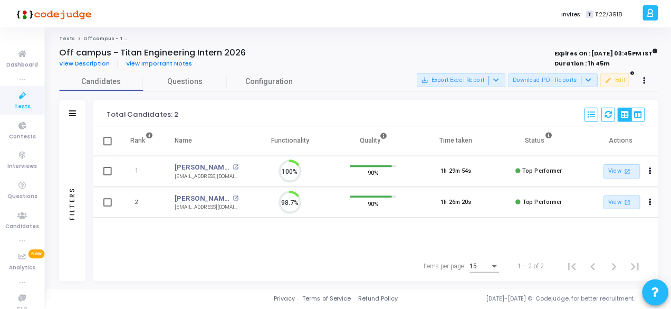
scroll to position [22, 26]
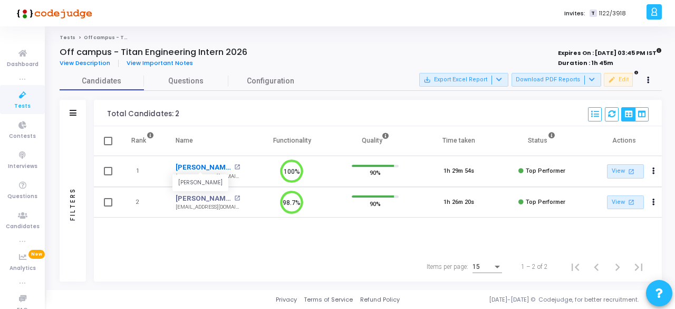
click at [206, 170] on link "[PERSON_NAME]" at bounding box center [203, 167] width 55 height 11
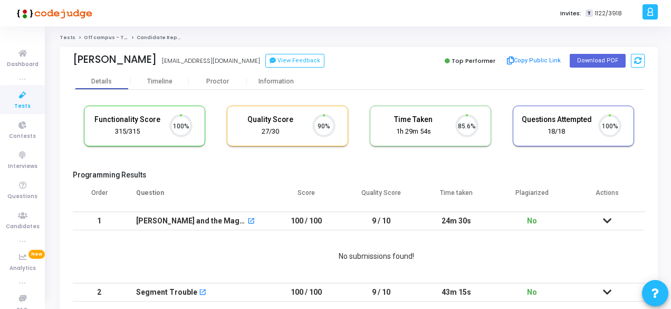
scroll to position [22, 26]
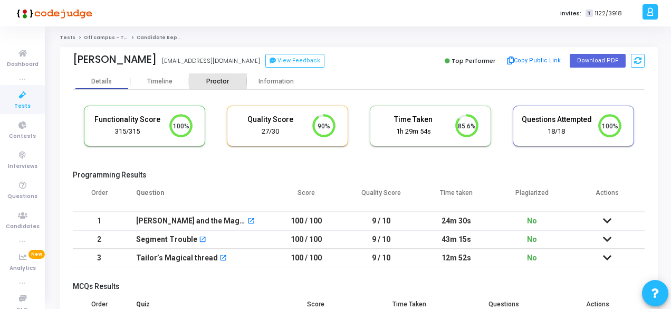
click at [215, 85] on div "Proctor" at bounding box center [218, 82] width 58 height 8
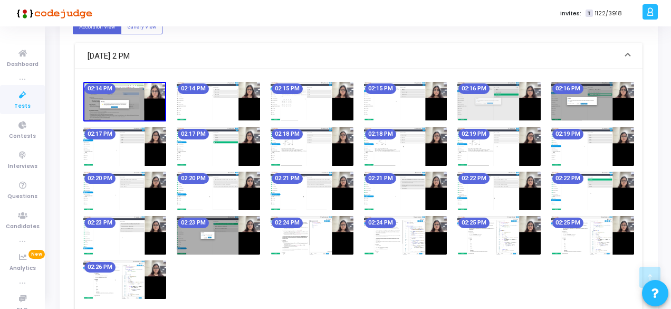
scroll to position [395, 0]
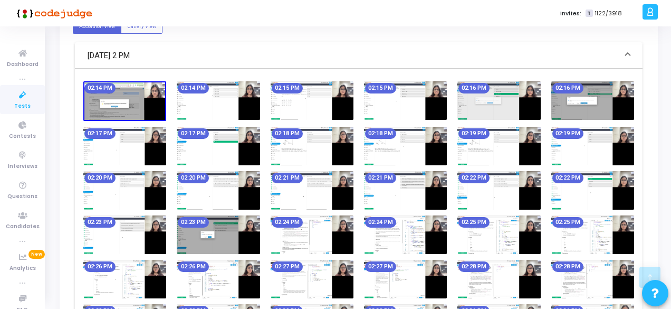
click at [327, 236] on img at bounding box center [312, 234] width 83 height 39
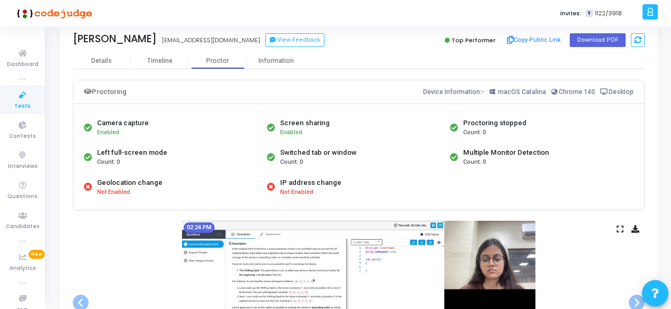
scroll to position [95, 0]
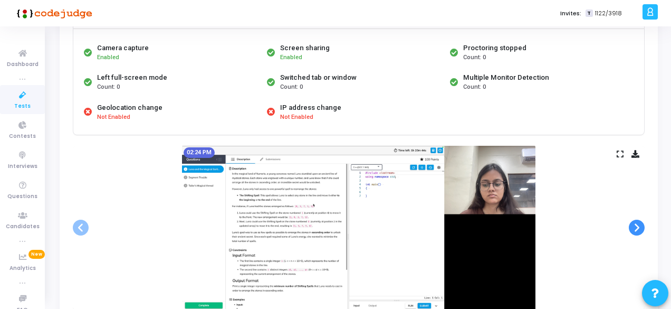
click at [639, 232] on span at bounding box center [637, 227] width 16 height 16
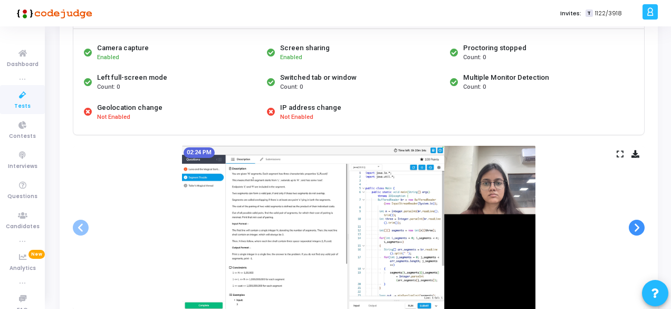
click at [639, 232] on span at bounding box center [637, 227] width 16 height 16
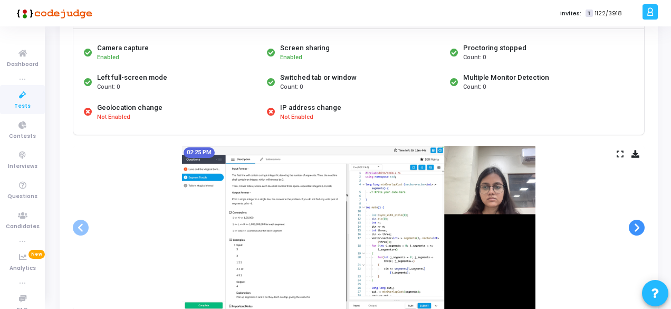
click at [639, 232] on span at bounding box center [637, 227] width 16 height 16
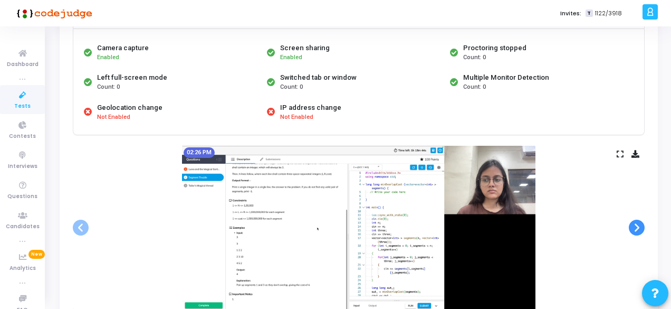
click at [639, 232] on span at bounding box center [637, 227] width 16 height 16
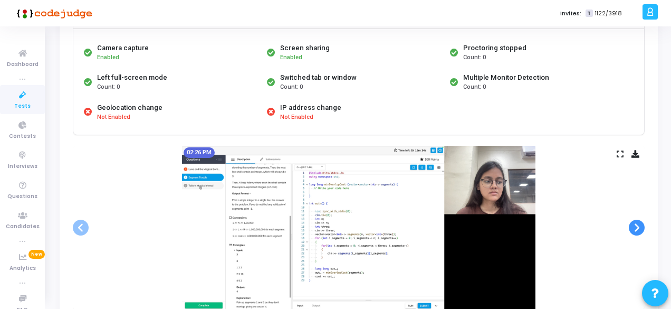
click at [639, 232] on span at bounding box center [637, 227] width 16 height 16
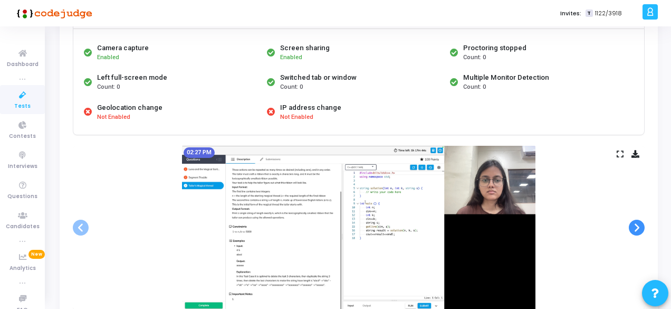
click at [639, 232] on span at bounding box center [637, 227] width 16 height 16
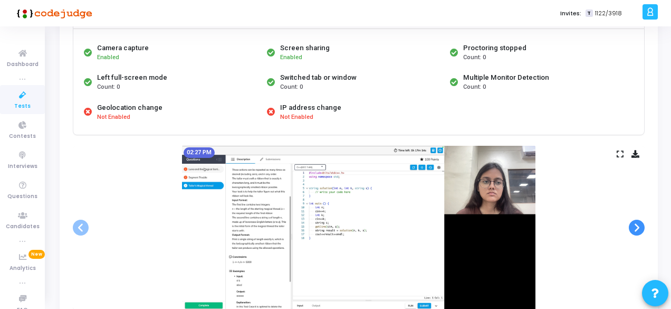
click at [639, 232] on span at bounding box center [637, 227] width 16 height 16
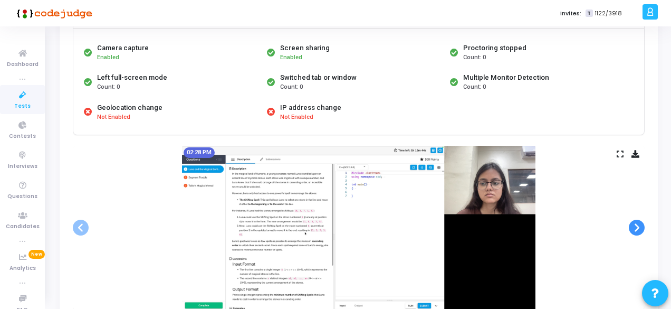
click at [639, 232] on span at bounding box center [637, 227] width 16 height 16
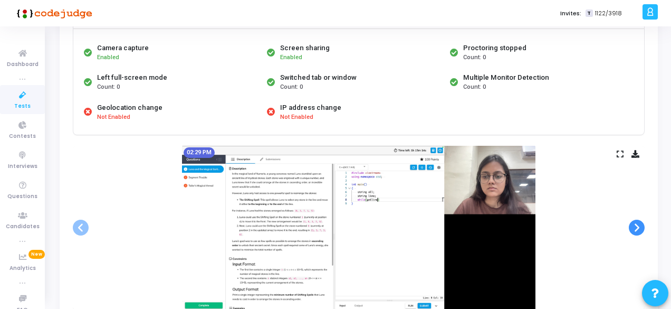
click at [639, 232] on span at bounding box center [637, 227] width 16 height 16
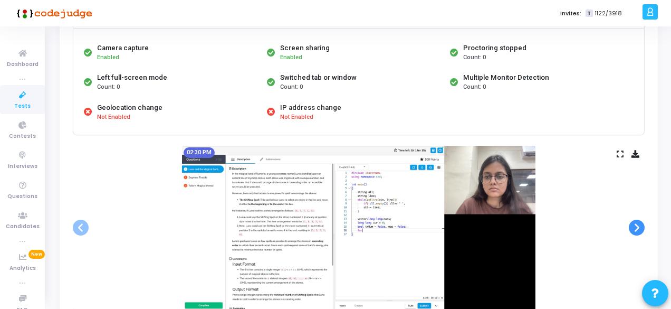
click at [639, 232] on span at bounding box center [637, 227] width 16 height 16
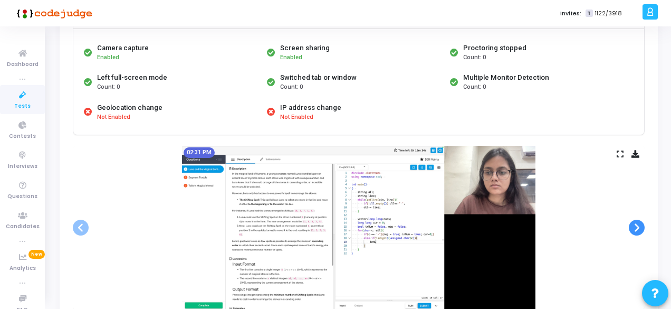
click at [639, 232] on span at bounding box center [637, 227] width 16 height 16
click at [637, 218] on div "02:32 PM" at bounding box center [359, 228] width 572 height 164
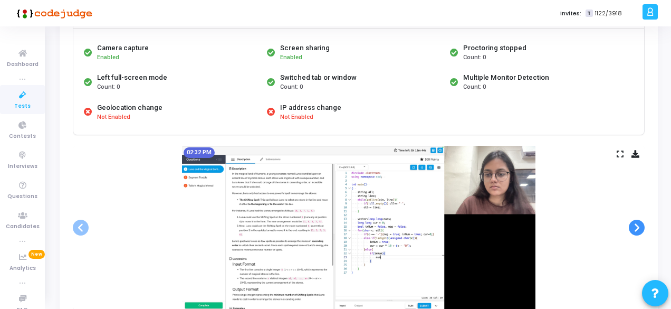
click at [636, 229] on span at bounding box center [637, 227] width 16 height 16
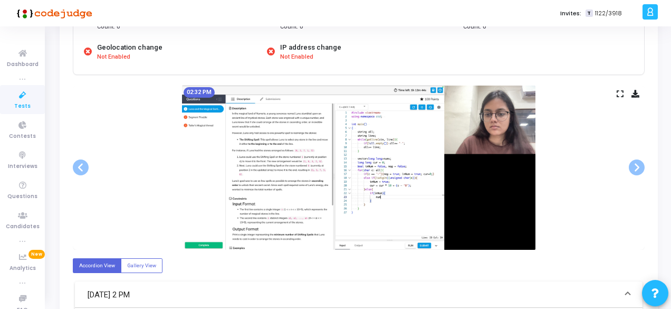
scroll to position [156, 0]
click at [629, 167] on span at bounding box center [637, 167] width 16 height 16
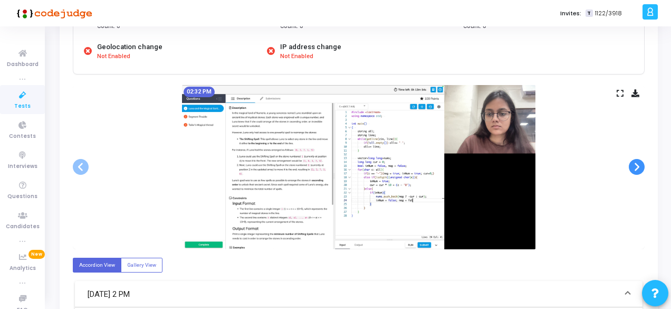
click at [629, 167] on span at bounding box center [637, 167] width 16 height 16
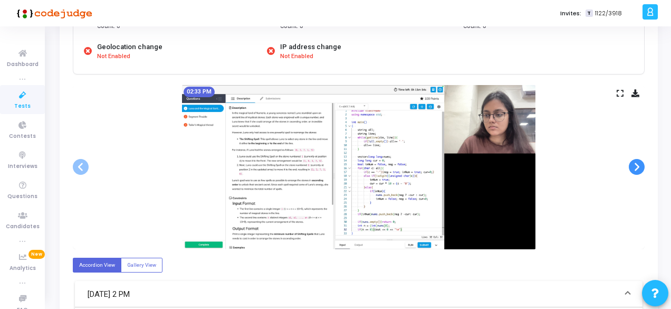
click at [629, 167] on span at bounding box center [637, 167] width 16 height 16
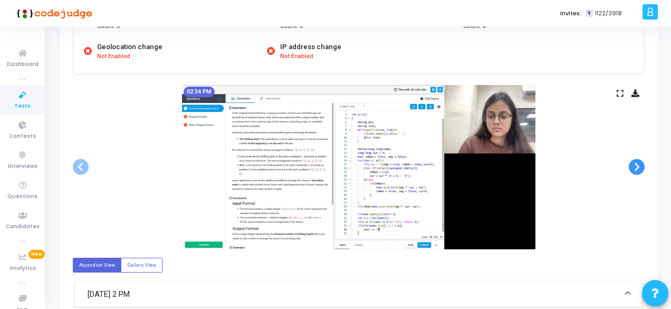
click at [629, 167] on span at bounding box center [637, 167] width 16 height 16
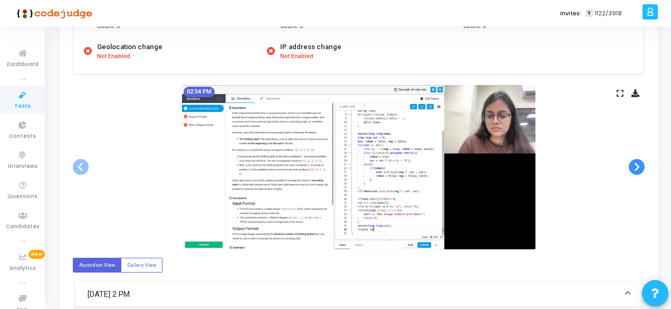
click at [629, 167] on span at bounding box center [637, 167] width 16 height 16
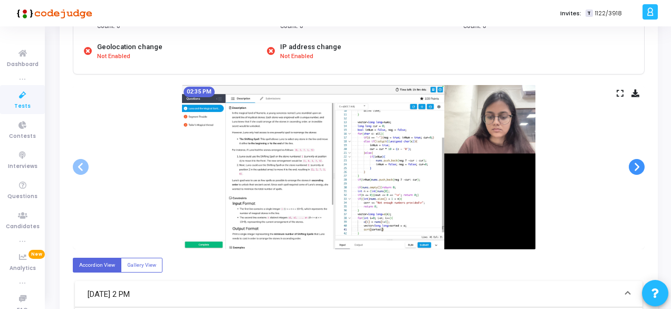
click at [629, 167] on span at bounding box center [637, 167] width 16 height 16
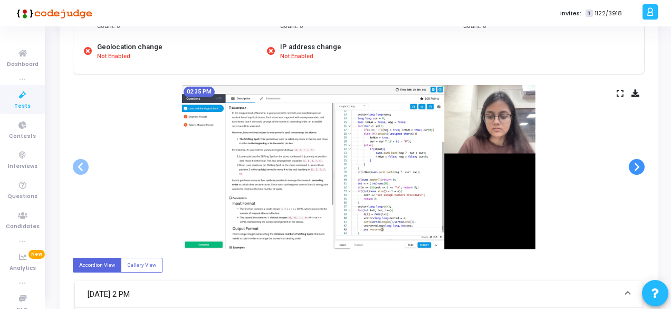
click at [629, 167] on span at bounding box center [637, 167] width 16 height 16
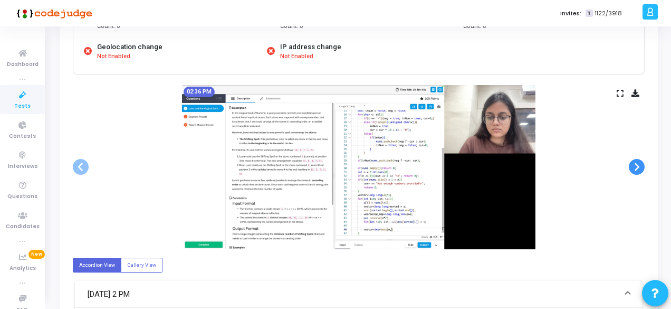
click at [629, 167] on span at bounding box center [637, 167] width 16 height 16
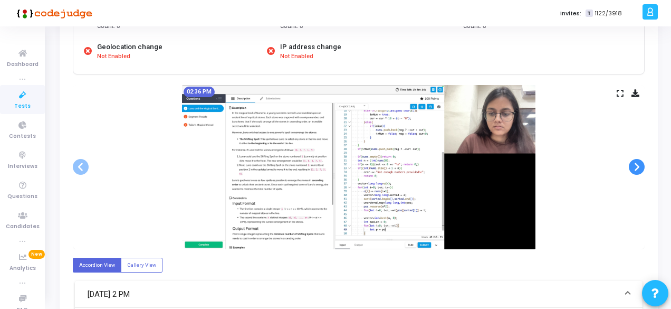
click at [629, 167] on span at bounding box center [637, 167] width 16 height 16
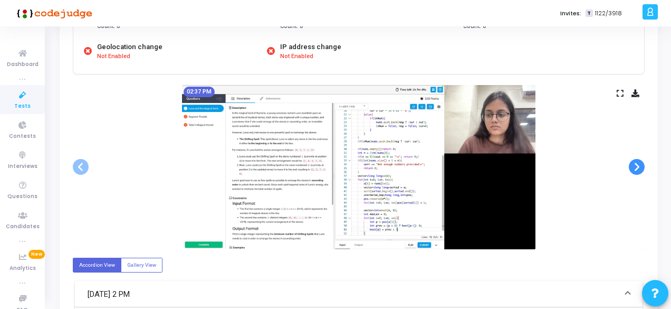
click at [629, 167] on span at bounding box center [637, 167] width 16 height 16
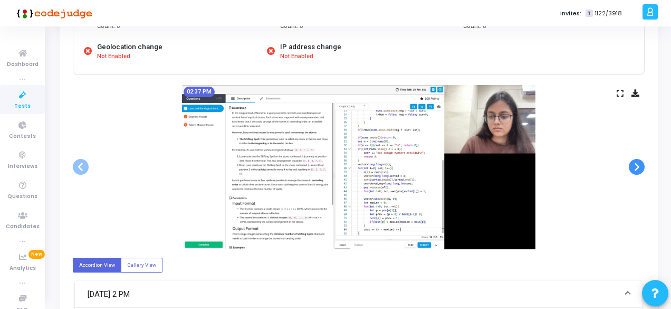
click at [629, 167] on span at bounding box center [637, 167] width 16 height 16
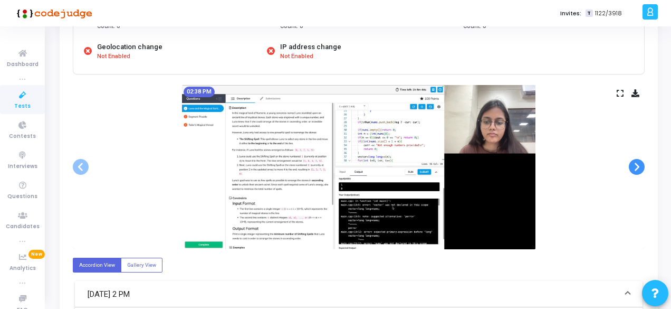
click at [629, 167] on span at bounding box center [637, 167] width 16 height 16
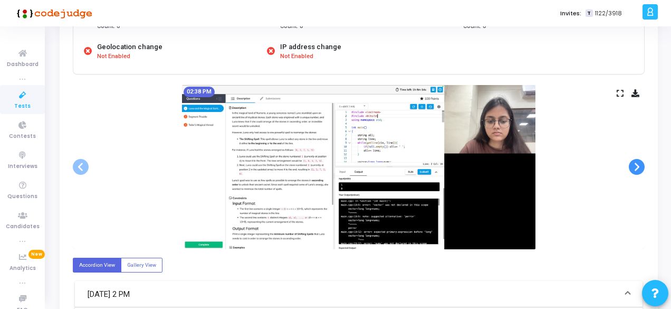
click at [629, 167] on span at bounding box center [637, 167] width 16 height 16
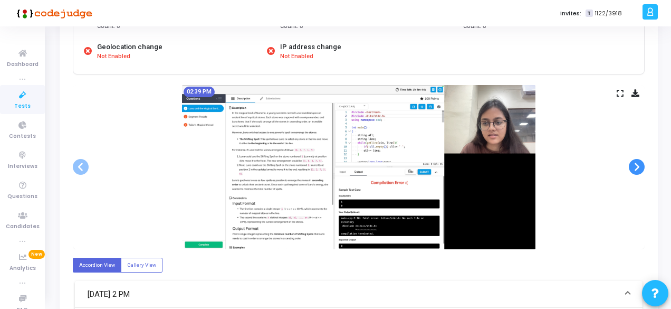
click at [629, 167] on span at bounding box center [637, 167] width 16 height 16
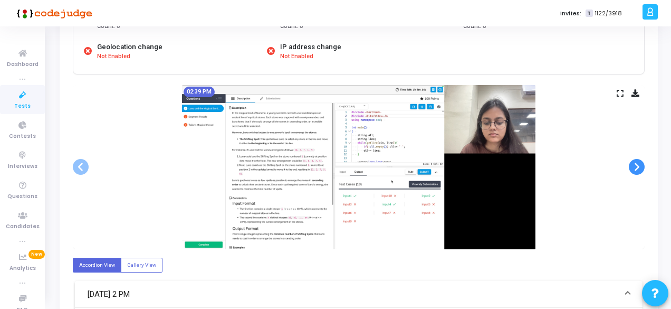
click at [629, 167] on span at bounding box center [637, 167] width 16 height 16
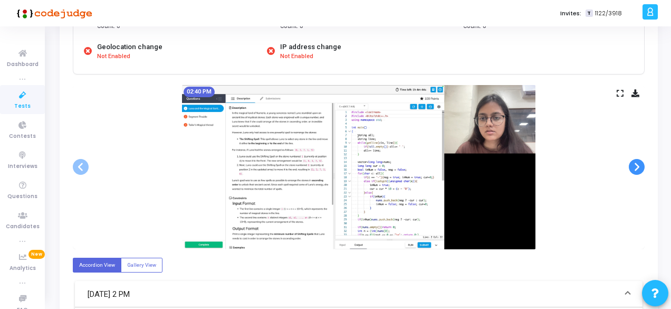
click at [629, 167] on span at bounding box center [637, 167] width 16 height 16
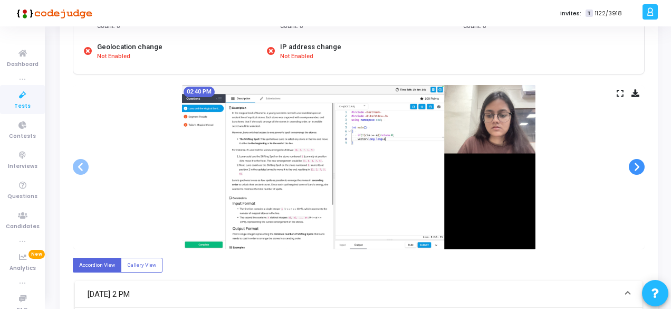
click at [629, 167] on span at bounding box center [637, 167] width 16 height 16
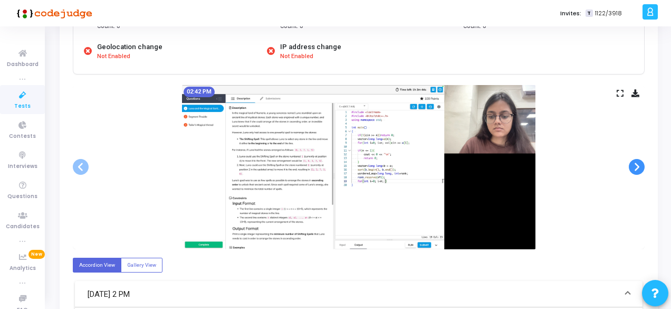
click at [629, 167] on span at bounding box center [637, 167] width 16 height 16
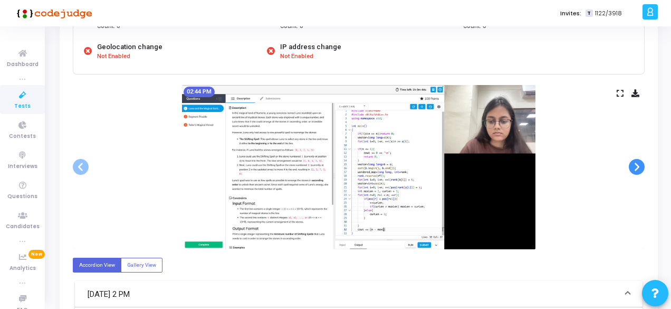
click at [629, 167] on span at bounding box center [637, 167] width 16 height 16
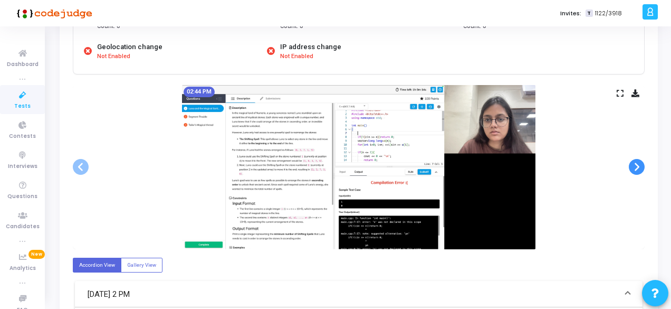
click at [629, 167] on span at bounding box center [637, 167] width 16 height 16
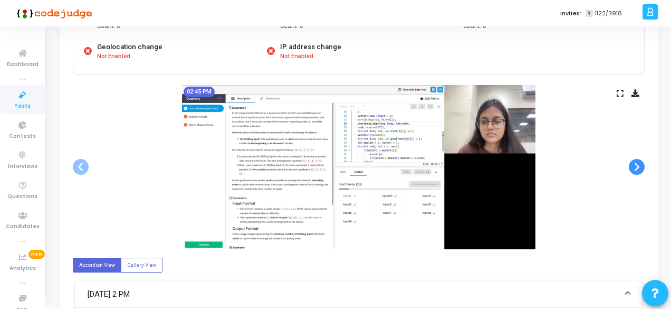
click at [629, 167] on span at bounding box center [637, 167] width 16 height 16
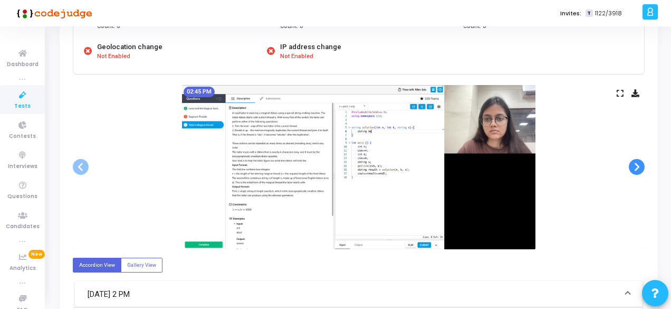
click at [630, 168] on span at bounding box center [637, 167] width 16 height 16
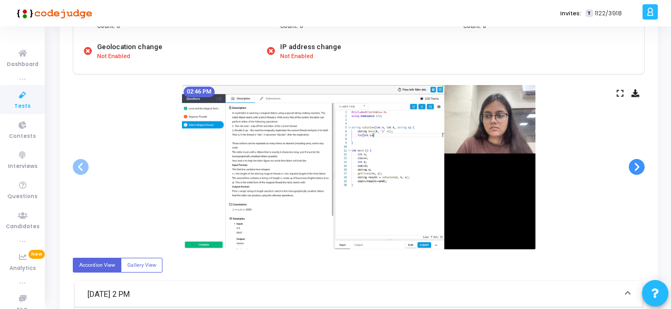
click at [630, 168] on span at bounding box center [637, 167] width 16 height 16
